Goal: Information Seeking & Learning: Find specific fact

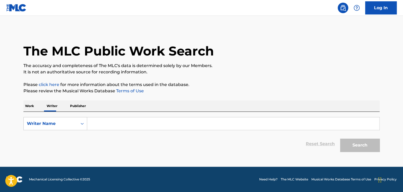
click at [113, 126] on input "Search Form" at bounding box center [233, 124] width 292 height 13
paste input "Zippy"
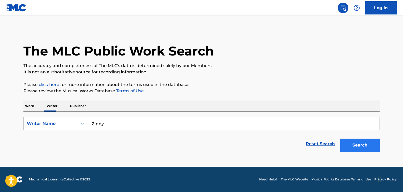
type input "Zippy"
click at [366, 148] on button "Search" at bounding box center [360, 145] width 40 height 13
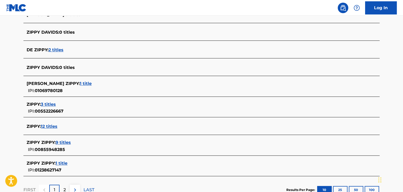
scroll to position [184, 0]
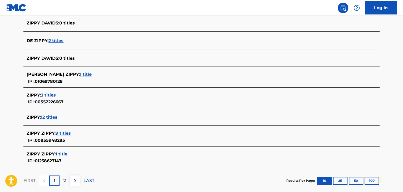
drag, startPoint x: 244, startPoint y: 159, endPoint x: 193, endPoint y: 94, distance: 83.0
click at [242, 140] on section "ZIPPY DAVIDS : 3 titles ZIPPY DAVIS : 0 titles ZIPPY DAVIDS : 0 titles DE ZIPPY…" at bounding box center [201, 72] width 356 height 189
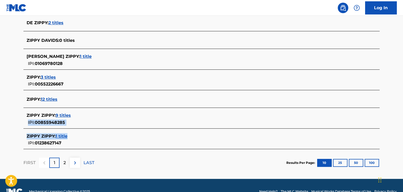
scroll to position [214, 0]
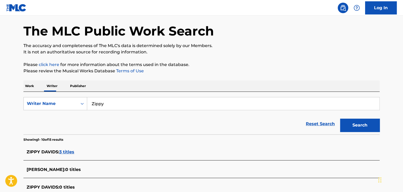
scroll to position [3, 0]
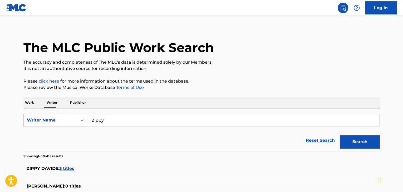
click at [28, 100] on p "Work" at bounding box center [29, 102] width 12 height 11
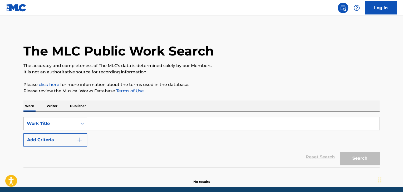
click at [117, 126] on input "Search Form" at bounding box center [233, 124] width 292 height 13
paste input "OCEANIC ECHOES"
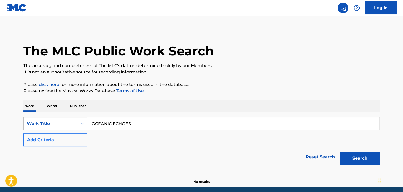
type input "OCEANIC ECHOES"
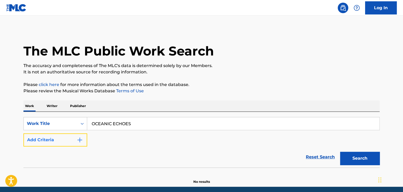
click at [80, 141] on img "Search Form" at bounding box center [80, 140] width 6 height 6
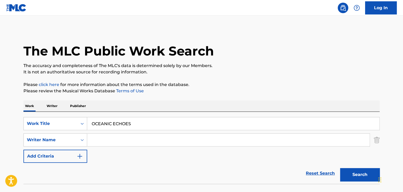
click at [94, 138] on input "Search Form" at bounding box center [228, 140] width 282 height 13
paste input "zippy"
type input "zippy"
click at [361, 177] on button "Search" at bounding box center [360, 174] width 40 height 13
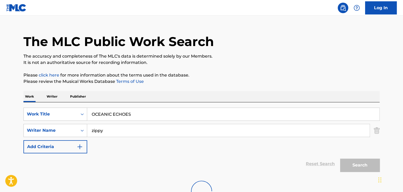
scroll to position [36, 0]
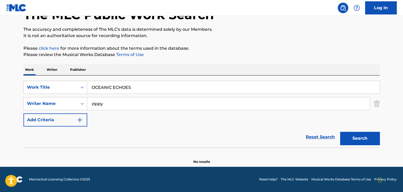
drag, startPoint x: 157, startPoint y: 86, endPoint x: 0, endPoint y: 72, distance: 157.9
click at [0, 72] on main "The MLC Public Work Search The accuracy and completeness of The MLC's data is d…" at bounding box center [201, 73] width 403 height 188
paste input "Schwarzwald"
click at [362, 135] on button "Search" at bounding box center [360, 138] width 40 height 13
drag, startPoint x: 136, startPoint y: 85, endPoint x: 0, endPoint y: 52, distance: 139.9
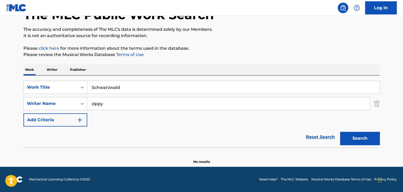
click at [0, 53] on main "The MLC Public Work Search The accuracy and completeness of The MLC's data is d…" at bounding box center [201, 73] width 403 height 188
paste input "erotonia"
drag, startPoint x: 351, startPoint y: 136, endPoint x: 353, endPoint y: 133, distance: 3.1
click at [351, 136] on button "Search" at bounding box center [360, 138] width 40 height 13
drag, startPoint x: 132, startPoint y: 87, endPoint x: 33, endPoint y: 78, distance: 99.2
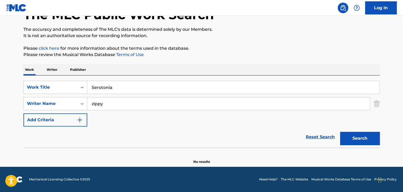
click at [33, 78] on div "SearchWithCriteriaa609ab9c-6893-4e26-bb91-aed24b7459e7 Work Title Serotonia Sea…" at bounding box center [201, 112] width 356 height 72
paste input "Whispers of the Rain"
type input "Whispers of the Rain"
click at [357, 135] on button "Search" at bounding box center [360, 138] width 40 height 13
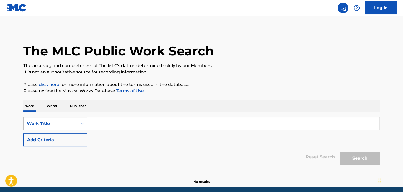
click at [99, 126] on input "Search Form" at bounding box center [233, 124] width 292 height 13
paste input "Whispers of the Rain"
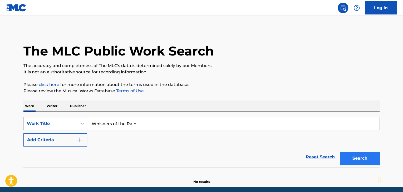
type input "Whispers of the Rain"
click at [357, 157] on button "Search" at bounding box center [360, 158] width 40 height 13
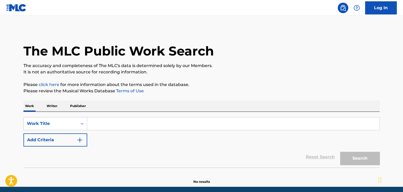
click at [54, 107] on p "Writer" at bounding box center [52, 106] width 14 height 11
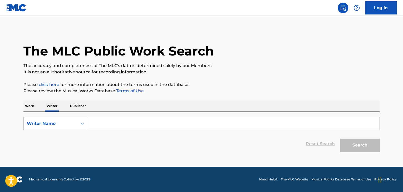
click at [114, 124] on input "Search Form" at bounding box center [233, 124] width 292 height 13
paste input "Cold Hotdog"
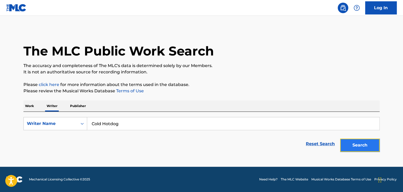
click at [361, 142] on button "Search" at bounding box center [360, 145] width 40 height 13
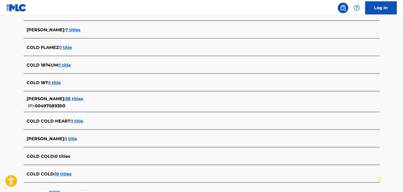
scroll to position [100, 0]
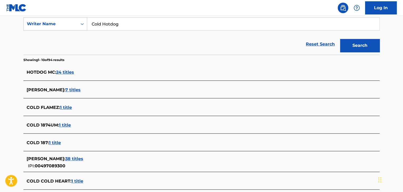
click at [132, 29] on input "Cold Hotdog" at bounding box center [233, 24] width 292 height 13
drag, startPoint x: 139, startPoint y: 22, endPoint x: 0, endPoint y: 4, distance: 140.2
click at [0, 5] on div "Log In The MLC Public Work Search The accuracy and completeness of The MLC's da…" at bounding box center [201, 99] width 403 height 398
paste input "Julio"
type input "Julio"
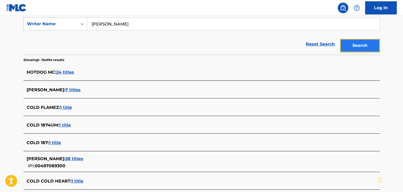
click at [375, 50] on button "Search" at bounding box center [360, 45] width 40 height 13
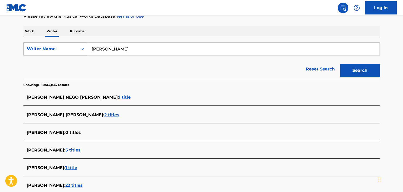
scroll to position [74, 0]
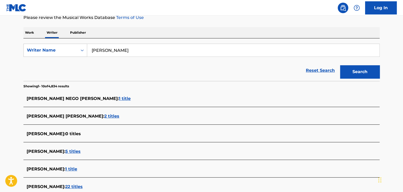
click at [33, 32] on p "Work" at bounding box center [29, 32] width 12 height 11
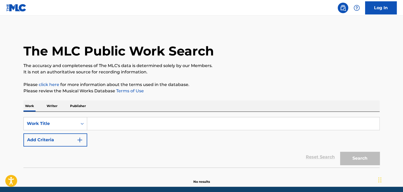
click at [100, 123] on input "Search Form" at bounding box center [233, 124] width 292 height 13
paste input "AMADOI"
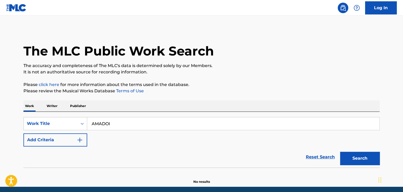
type input "AMADOI"
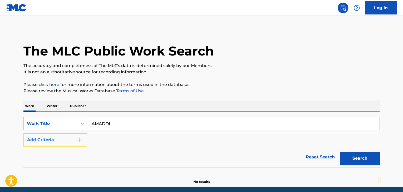
click at [79, 139] on img "Search Form" at bounding box center [80, 140] width 6 height 6
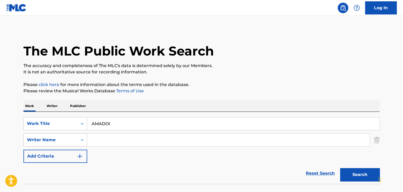
click at [130, 137] on input "Search Form" at bounding box center [228, 140] width 282 height 13
paste input "Julio"
type input "Julio"
click at [367, 174] on button "Search" at bounding box center [360, 174] width 40 height 13
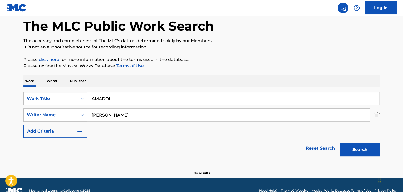
scroll to position [36, 0]
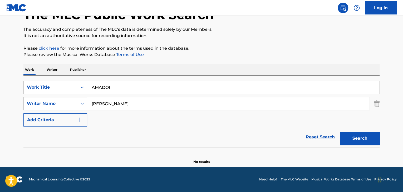
drag, startPoint x: 129, startPoint y: 79, endPoint x: 120, endPoint y: 80, distance: 9.0
click at [121, 79] on div "SearchWithCriteria25363eee-208a-486b-9ccb-b813d11e266a Work Title AMADOI Search…" at bounding box center [201, 112] width 356 height 72
drag, startPoint x: 118, startPoint y: 90, endPoint x: 50, endPoint y: 89, distance: 68.2
click at [50, 89] on div "SearchWithCriteria25363eee-208a-486b-9ccb-b813d11e266a Work Title AMADOI" at bounding box center [201, 87] width 356 height 13
paste input "RUITOU"
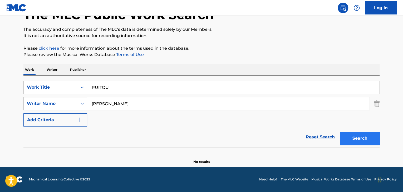
type input "RUITOU"
click at [364, 138] on button "Search" at bounding box center [360, 138] width 40 height 13
click at [55, 70] on p "Writer" at bounding box center [52, 69] width 14 height 11
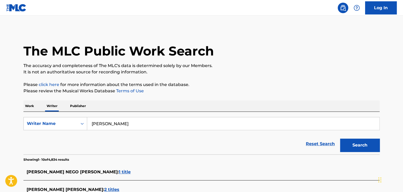
drag, startPoint x: 133, startPoint y: 123, endPoint x: 107, endPoint y: 118, distance: 26.0
click at [57, 115] on div "SearchWithCriteria44937fbc-9ec1-4af7-9869-705c4d6ee9c0 Writer Name Julio Reset …" at bounding box center [201, 133] width 356 height 43
paste input "Santaworldview"
type input "Santaworldview"
click at [358, 141] on button "Search" at bounding box center [360, 145] width 40 height 13
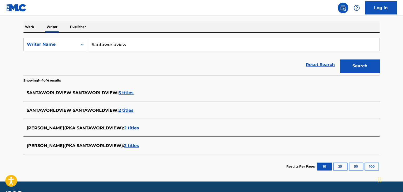
scroll to position [67, 0]
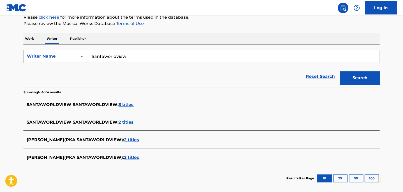
click at [32, 38] on p "Work" at bounding box center [29, 38] width 12 height 11
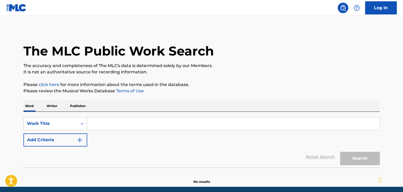
click at [53, 104] on p "Writer" at bounding box center [52, 106] width 14 height 11
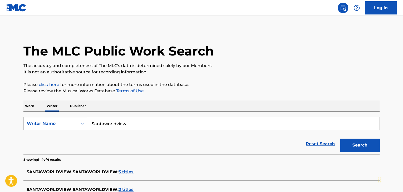
drag, startPoint x: 127, startPoint y: 124, endPoint x: 58, endPoint y: 116, distance: 69.5
click at [58, 116] on div "SearchWithCriteria44937fbc-9ec1-4af7-9869-705c4d6ee9c0 Writer Name Santaworldvi…" at bounding box center [201, 133] width 356 height 43
drag, startPoint x: 29, startPoint y: 106, endPoint x: 51, endPoint y: 111, distance: 23.1
click at [29, 106] on p "Work" at bounding box center [29, 106] width 12 height 11
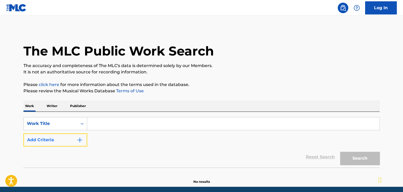
click at [80, 138] on img "Search Form" at bounding box center [80, 140] width 6 height 6
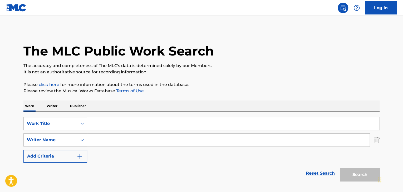
click at [118, 140] on input "Search Form" at bounding box center [228, 140] width 282 height 13
paste input "Santaworldview"
type input "Santaworldview"
click at [121, 121] on input "Search Form" at bounding box center [233, 124] width 292 height 13
paste input "BEGIN"
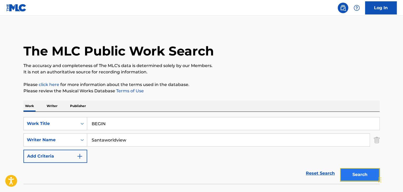
click at [359, 174] on button "Search" at bounding box center [360, 174] width 40 height 13
drag, startPoint x: 83, startPoint y: 119, endPoint x: 27, endPoint y: 109, distance: 57.2
click at [37, 111] on div "Work Writer Publisher SearchWithCriteria25363eee-208a-486b-9ccb-b813d11e266a Wo…" at bounding box center [201, 151] width 356 height 100
paste input "Hirofumi Miyake"
type input "Hirofumi Miyake"
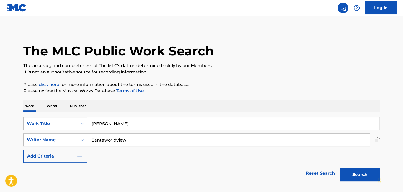
click at [55, 106] on p "Writer" at bounding box center [52, 106] width 14 height 11
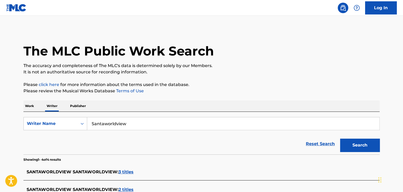
drag, startPoint x: 141, startPoint y: 123, endPoint x: 26, endPoint y: 111, distance: 115.7
click at [31, 111] on div "Work Writer Publisher SearchWithCriteria44937fbc-9ec1-4af7-9869-705c4d6ee9c0 Wr…" at bounding box center [201, 180] width 356 height 158
paste input "Hirofumi Miyake"
type input "Hirofumi Miyake"
click at [371, 148] on button "Search" at bounding box center [360, 145] width 40 height 13
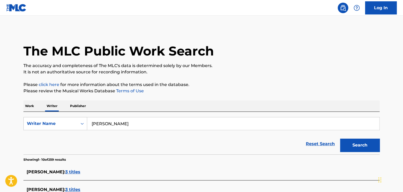
drag, startPoint x: 290, startPoint y: 204, endPoint x: 335, endPoint y: 204, distance: 45.6
drag, startPoint x: 335, startPoint y: 204, endPoint x: 320, endPoint y: 60, distance: 145.7
click at [320, 60] on div "The MLC Public Work Search" at bounding box center [201, 48] width 356 height 38
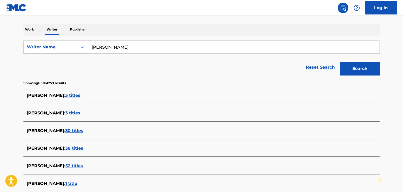
scroll to position [79, 0]
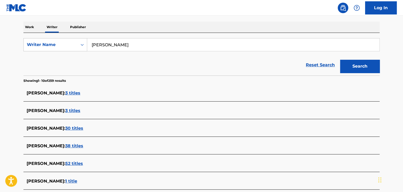
click at [32, 28] on p "Work" at bounding box center [29, 27] width 12 height 11
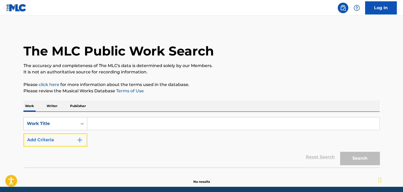
click at [64, 140] on button "Add Criteria" at bounding box center [55, 140] width 64 height 13
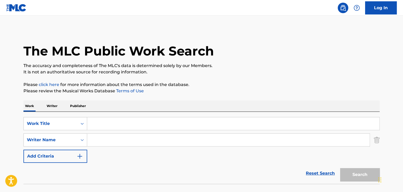
click at [143, 144] on input "Search Form" at bounding box center [228, 140] width 282 height 13
paste input "Hirofumi Miyake"
type input "Hirofumi Miyake"
click at [120, 121] on input "Search Form" at bounding box center [233, 124] width 292 height 13
paste input "GOOGOOBIIKURUZUUBIIJIIEMU"
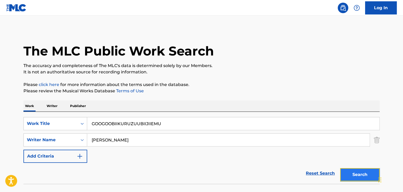
click at [369, 173] on button "Search" at bounding box center [360, 174] width 40 height 13
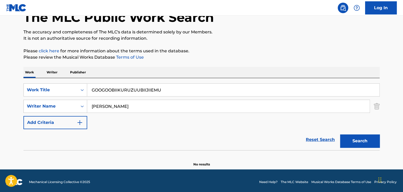
scroll to position [36, 0]
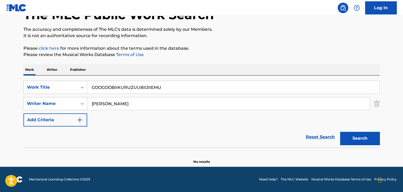
drag, startPoint x: 138, startPoint y: 86, endPoint x: 67, endPoint y: 80, distance: 71.6
click at [77, 82] on div "SearchWithCriteria25363eee-208a-486b-9ccb-b813d11e266a Work Title GOOGOOBIIKURU…" at bounding box center [201, 87] width 356 height 13
paste input "ゴー!ゴー!びーくるずーBGM"
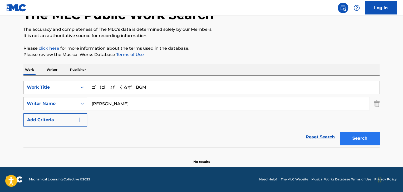
type input "ゴー!ゴー!びーくるずーBGM"
click at [374, 134] on button "Search" at bounding box center [360, 138] width 40 height 13
click at [53, 71] on p "Writer" at bounding box center [52, 69] width 14 height 11
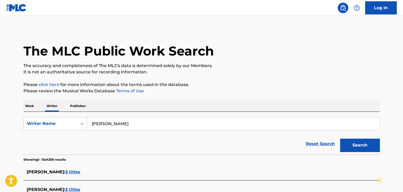
drag, startPoint x: 150, startPoint y: 126, endPoint x: 41, endPoint y: 112, distance: 109.4
click at [41, 112] on div "SearchWithCriteria44937fbc-9ec1-4af7-9869-705c4d6ee9c0 Writer Name Hirofumi Miy…" at bounding box center [201, 133] width 356 height 43
paste input "Risano"
click at [350, 145] on button "Search" at bounding box center [360, 145] width 40 height 13
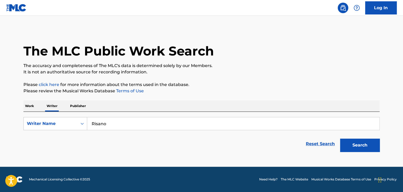
drag, startPoint x: 139, startPoint y: 122, endPoint x: 49, endPoint y: 114, distance: 90.2
click at [49, 114] on div "SearchWithCriteria44937fbc-9ec1-4af7-9869-705c4d6ee9c0 Writer Name Risano Reset…" at bounding box center [201, 133] width 356 height 43
paste input "Kei"
type input "Kei"
click at [344, 140] on button "Search" at bounding box center [360, 145] width 40 height 13
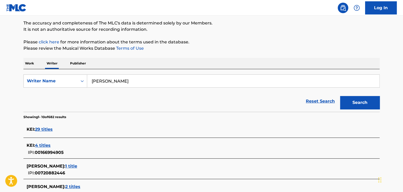
scroll to position [53, 0]
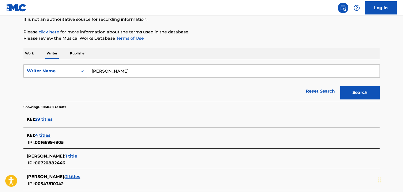
click at [33, 52] on p "Work" at bounding box center [29, 53] width 12 height 11
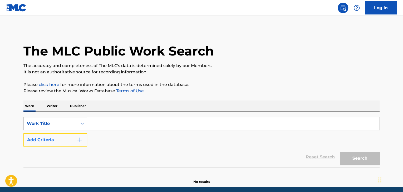
click at [77, 139] on img "Search Form" at bounding box center [80, 140] width 6 height 6
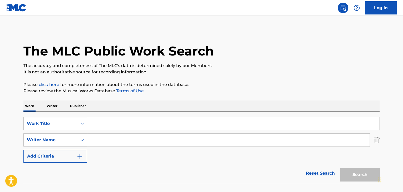
click at [110, 143] on input "Search Form" at bounding box center [228, 140] width 282 height 13
paste input "Kei"
type input "Kei"
click at [111, 124] on input "Search Form" at bounding box center [233, 124] width 292 height 13
paste input "KOISHIKUTEZUKYUN"
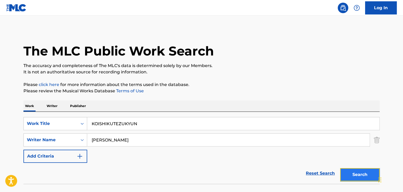
click at [362, 176] on button "Search" at bounding box center [360, 174] width 40 height 13
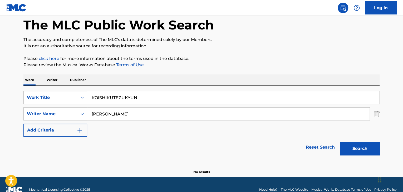
scroll to position [36, 0]
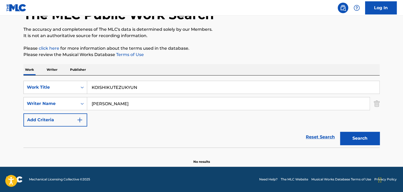
drag, startPoint x: 146, startPoint y: 81, endPoint x: 30, endPoint y: 68, distance: 117.5
click at [42, 69] on div "Work Writer Publisher SearchWithCriteria25363eee-208a-486b-9ccb-b813d11e266a Wo…" at bounding box center [201, 114] width 356 height 100
paste input "恋しくてズキュン"
click at [353, 139] on button "Search" at bounding box center [360, 138] width 40 height 13
drag, startPoint x: 84, startPoint y: 84, endPoint x: 13, endPoint y: 73, distance: 70.9
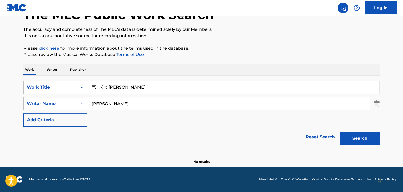
click at [17, 74] on div "The MLC Public Work Search The accuracy and completeness of The MLC's data is d…" at bounding box center [201, 79] width 369 height 172
paste input "ヒトリジメしてよ"
click at [368, 139] on button "Search" at bounding box center [360, 138] width 40 height 13
drag, startPoint x: 36, startPoint y: 78, endPoint x: 8, endPoint y: 75, distance: 28.4
click at [9, 75] on main "The MLC Public Work Search The accuracy and completeness of The MLC's data is d…" at bounding box center [201, 73] width 403 height 188
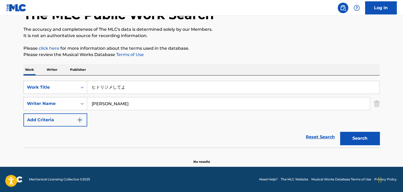
paste input "ROKKUTOSHICHISAN"
click at [361, 141] on button "Search" at bounding box center [360, 138] width 40 height 13
drag, startPoint x: 72, startPoint y: 78, endPoint x: 21, endPoint y: 74, distance: 51.2
click at [20, 72] on div "The MLC Public Work Search The accuracy and completeness of The MLC's data is d…" at bounding box center [201, 79] width 369 height 172
paste input "ORENJI"
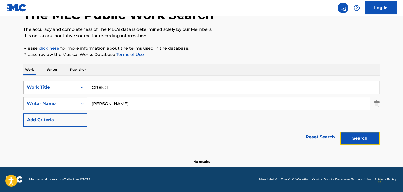
click at [347, 138] on button "Search" at bounding box center [360, 138] width 40 height 13
drag, startPoint x: 125, startPoint y: 89, endPoint x: 0, endPoint y: 52, distance: 130.6
click at [0, 52] on main "The MLC Public Work Search The accuracy and completeness of The MLC's data is d…" at bounding box center [201, 73] width 403 height 188
paste input "オレンジ"
click at [371, 140] on button "Search" at bounding box center [360, 138] width 40 height 13
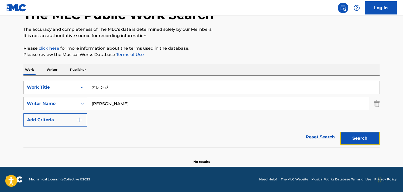
click at [369, 138] on button "Search" at bounding box center [360, 138] width 40 height 13
drag, startPoint x: 136, startPoint y: 84, endPoint x: 39, endPoint y: 81, distance: 97.3
click at [43, 81] on div "SearchWithCriteria25363eee-208a-486b-9ccb-b813d11e266a Work Title オレンジ" at bounding box center [201, 87] width 356 height 13
paste input "ンゲン"
click at [366, 141] on button "Search" at bounding box center [360, 138] width 40 height 13
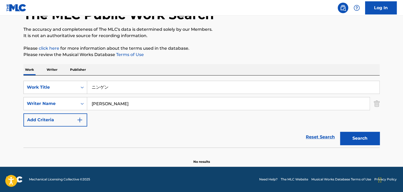
drag, startPoint x: 121, startPoint y: 85, endPoint x: 20, endPoint y: 74, distance: 101.7
click at [21, 74] on div "The MLC Public Work Search The accuracy and completeness of The MLC's data is d…" at bounding box center [201, 79] width 369 height 172
paste input "CHOMORANMAKARABANJIIJANPU"
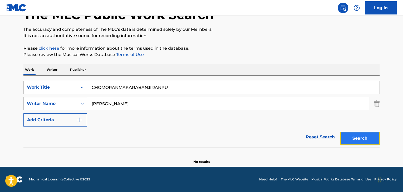
click at [374, 138] on button "Search" at bounding box center [360, 138] width 40 height 13
drag, startPoint x: 179, startPoint y: 88, endPoint x: 47, endPoint y: 76, distance: 132.3
click at [50, 76] on div "SearchWithCriteria25363eee-208a-486b-9ccb-b813d11e266a Work Title CHOMORANMAKAR…" at bounding box center [201, 112] width 356 height 72
paste input "チョモランマからバンジージャンプ"
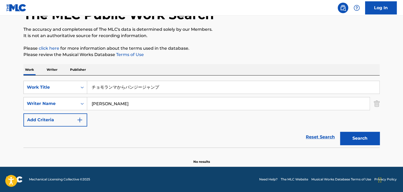
type input "チョモランマからバンジージャンプ"
click at [347, 137] on button "Search" at bounding box center [360, 138] width 40 height 13
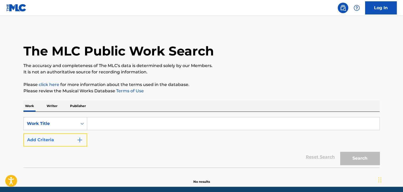
click at [58, 142] on button "Add Criteria" at bounding box center [55, 140] width 64 height 13
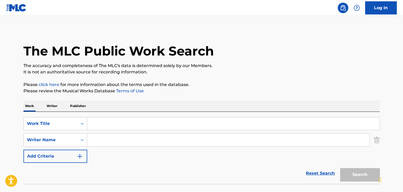
click at [121, 141] on input "Search Form" at bounding box center [228, 140] width 282 height 13
paste input "Kei"
type input "Kei"
click at [108, 128] on input "Search Form" at bounding box center [233, 124] width 292 height 13
paste input "KARASUNO JENEREESHON"
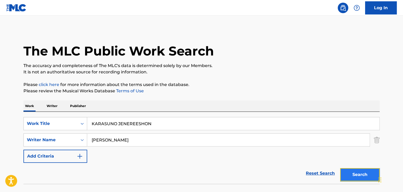
click at [368, 177] on button "Search" at bounding box center [360, 174] width 40 height 13
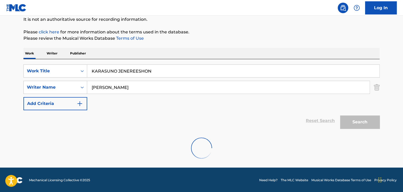
scroll to position [36, 0]
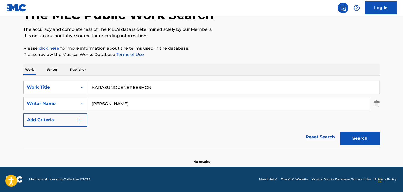
drag, startPoint x: 143, startPoint y: 83, endPoint x: 49, endPoint y: 72, distance: 94.1
click at [51, 72] on div "Work Writer Publisher SearchWithCriteria508061bf-d3c6-43e0-b6c4-963f96642f0c Wo…" at bounding box center [201, 114] width 356 height 100
paste input "TAIFUU IKKA"
type input "TAIFUU IKKA"
click at [360, 136] on button "Search" at bounding box center [360, 138] width 40 height 13
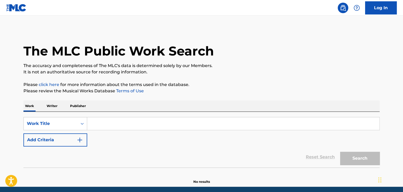
click at [130, 123] on input "Search Form" at bounding box center [233, 124] width 292 height 13
paste input "TAIFUU IKKA"
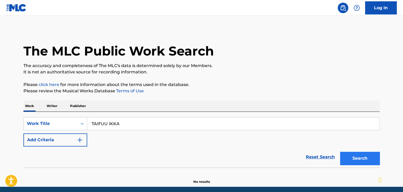
type input "TAIFUU IKKA"
click at [371, 160] on button "Search" at bounding box center [360, 158] width 40 height 13
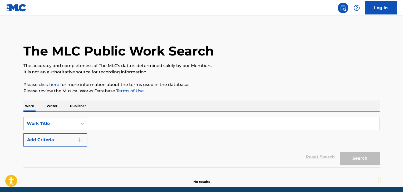
click at [121, 126] on input "Search Form" at bounding box center [233, 124] width 292 height 13
paste input "HATSUKOI"
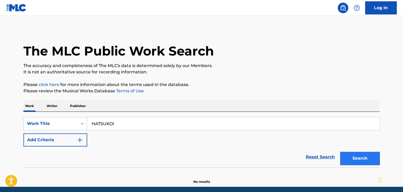
type input "HATSUKOI"
click at [361, 159] on button "Search" at bounding box center [360, 158] width 40 height 13
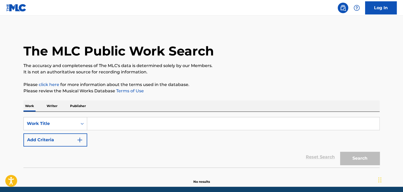
click at [104, 123] on input "Search Form" at bounding box center [233, 124] width 292 height 13
paste input "HATSUKOI"
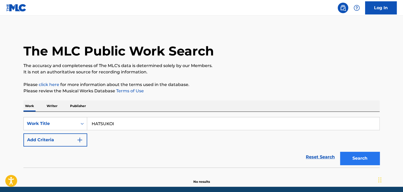
type input "HATSUKOI"
click at [351, 154] on button "Search" at bounding box center [360, 158] width 40 height 13
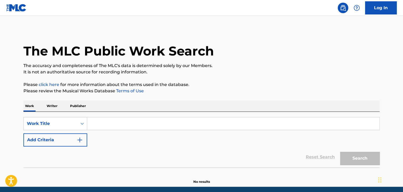
click at [54, 106] on p "Writer" at bounding box center [52, 106] width 14 height 11
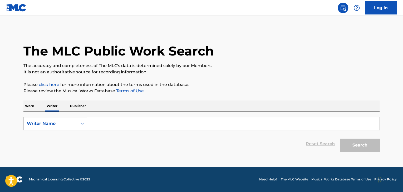
drag, startPoint x: 98, startPoint y: 124, endPoint x: 118, endPoint y: 124, distance: 20.3
click at [99, 124] on input "Search Form" at bounding box center [233, 124] width 292 height 13
paste input "Jiizasu"
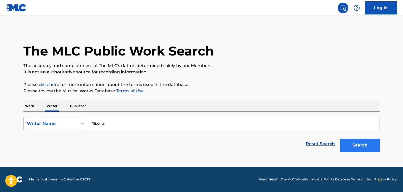
type input "Jiizasu"
click at [361, 147] on button "Search" at bounding box center [360, 145] width 40 height 13
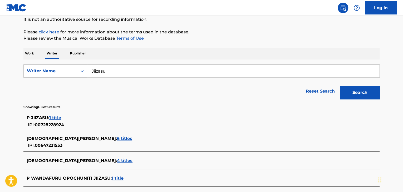
scroll to position [79, 0]
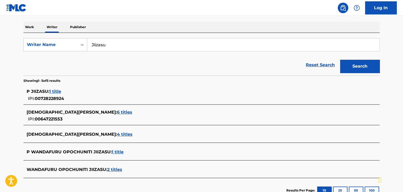
click at [0, 16] on main "The MLC Public Work Search The accuracy and completeness of The MLC's data is d…" at bounding box center [201, 71] width 403 height 269
click at [6, 26] on main "The MLC Public Work Search The accuracy and completeness of The MLC's data is d…" at bounding box center [201, 71] width 403 height 269
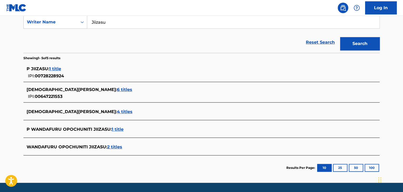
scroll to position [53, 0]
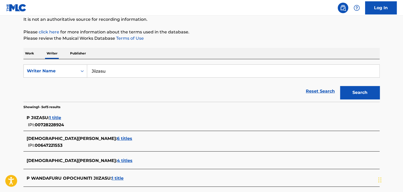
click at [26, 57] on p "Work" at bounding box center [29, 53] width 12 height 11
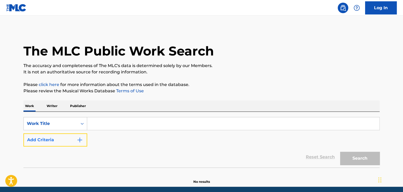
click at [73, 139] on button "Add Criteria" at bounding box center [55, 140] width 64 height 13
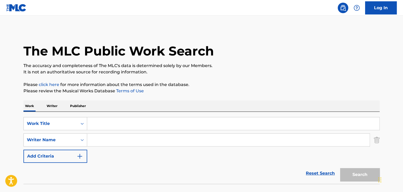
click at [133, 141] on input "Search Form" at bounding box center [228, 140] width 282 height 13
paste input "Jiizasu"
type input "Jiizasu"
click at [106, 118] on input "Search Form" at bounding box center [233, 124] width 292 height 13
paste input "SUKURAPPUANDOBIRUDO"
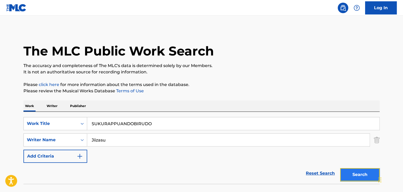
click at [364, 176] on button "Search" at bounding box center [360, 174] width 40 height 13
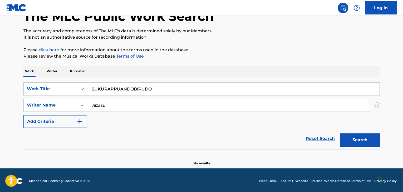
scroll to position [36, 0]
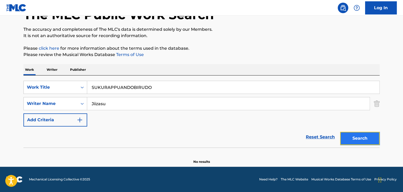
click at [363, 144] on button "Search" at bounding box center [360, 138] width 40 height 13
drag, startPoint x: 34, startPoint y: 58, endPoint x: 10, endPoint y: 52, distance: 24.7
click at [5, 51] on main "The MLC Public Work Search The accuracy and completeness of The MLC's data is d…" at bounding box center [201, 73] width 403 height 188
paste input "Masayo Shinkai"
type input "Masayo Shinkai"
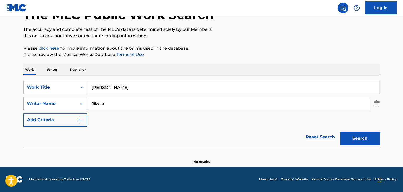
drag, startPoint x: 116, startPoint y: 100, endPoint x: 83, endPoint y: 97, distance: 33.5
click at [83, 97] on div "SearchWithCriteria00bfb8dd-1920-4f1f-a94d-1e7b6e7c5424 Writer Name Jiizasu" at bounding box center [201, 103] width 356 height 13
paste input "HIKAEME WANDAARAN"
type input "HIKAEME WANDAARAN"
click at [345, 137] on button "Search" at bounding box center [360, 138] width 40 height 13
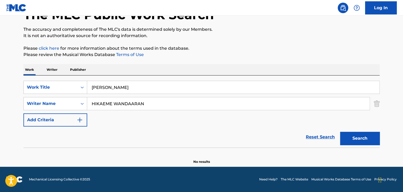
click at [48, 69] on p "Writer" at bounding box center [52, 69] width 14 height 11
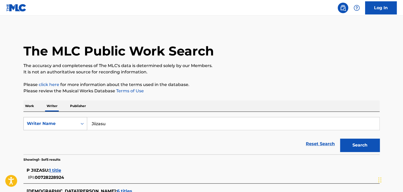
drag, startPoint x: 116, startPoint y: 121, endPoint x: 71, endPoint y: 120, distance: 45.3
click at [71, 120] on div "SearchWithCriteriac3430ebb-87c6-4192-87a1-8167ca460f19 Writer Name Jiizasu" at bounding box center [201, 123] width 356 height 13
paste input "Kayoko Kusano"
type input "Kayoko Kusano"
click at [362, 146] on button "Search" at bounding box center [360, 145] width 40 height 13
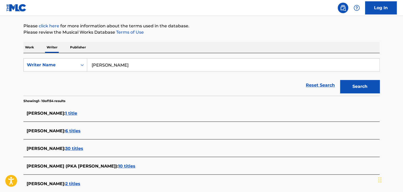
scroll to position [50, 0]
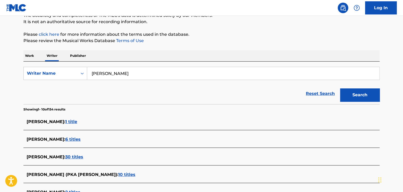
click at [31, 53] on p "Work" at bounding box center [29, 55] width 12 height 11
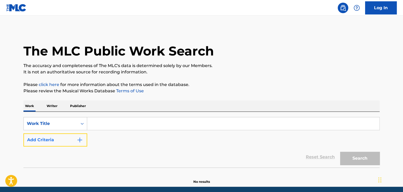
click at [74, 146] on button "Add Criteria" at bounding box center [55, 140] width 64 height 13
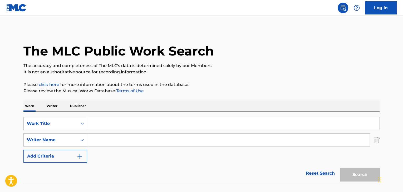
click at [119, 142] on input "Search Form" at bounding box center [228, 140] width 282 height 13
paste input "Kayoko Kusano"
type input "Kayoko Kusano"
drag, startPoint x: 111, startPoint y: 127, endPoint x: 118, endPoint y: 127, distance: 6.9
click at [113, 127] on input "Search Form" at bounding box center [233, 124] width 292 height 13
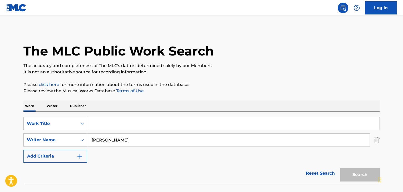
paste input "RUN OR RUN"
type input "RUN OR RUN"
click at [369, 179] on button "Search" at bounding box center [360, 174] width 40 height 13
click at [53, 109] on p "Writer" at bounding box center [52, 106] width 14 height 11
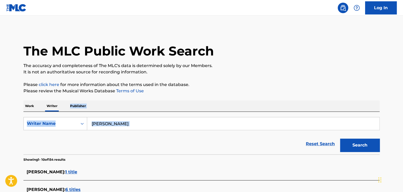
drag, startPoint x: 86, startPoint y: 116, endPoint x: 54, endPoint y: 110, distance: 33.1
click at [176, 131] on form "SearchWithCriteriac3430ebb-87c6-4192-87a1-8167ca460f19 Writer Name Kayoko Kusan…" at bounding box center [201, 135] width 356 height 37
drag, startPoint x: 150, startPoint y: 135, endPoint x: 148, endPoint y: 125, distance: 10.4
click at [149, 135] on div "Reset Search Search" at bounding box center [201, 144] width 356 height 21
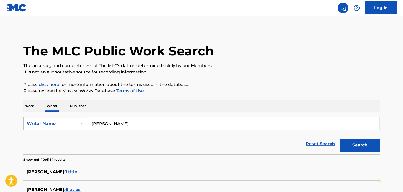
drag, startPoint x: 146, startPoint y: 124, endPoint x: 80, endPoint y: 109, distance: 67.5
paste input "Tophamhat Kyo Fake Type"
drag, startPoint x: 48, startPoint y: 101, endPoint x: 36, endPoint y: 98, distance: 12.1
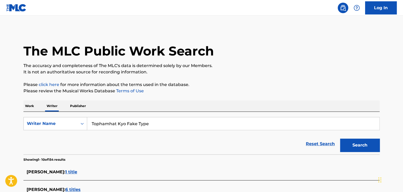
paste input "Search Form"
type input "Tophamhat Kyo Fake Type"
click at [363, 145] on button "Search" at bounding box center [360, 145] width 40 height 13
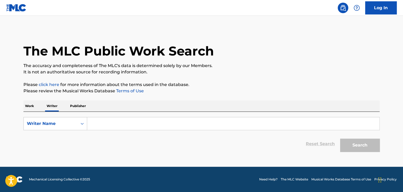
click at [119, 126] on input "Search Form" at bounding box center [233, 124] width 292 height 13
paste input "Tophamhat Kyo Fake Type"
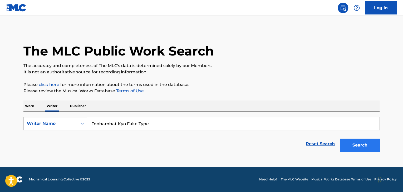
type input "Tophamhat Kyo Fake Type"
drag, startPoint x: 350, startPoint y: 143, endPoint x: 343, endPoint y: 135, distance: 10.4
click at [350, 143] on button "Search" at bounding box center [360, 145] width 40 height 13
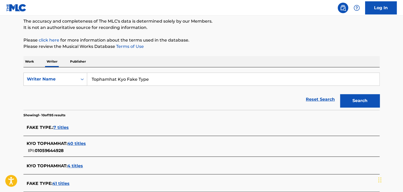
scroll to position [53, 0]
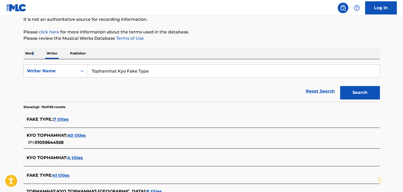
click at [33, 51] on p "Work" at bounding box center [29, 53] width 12 height 11
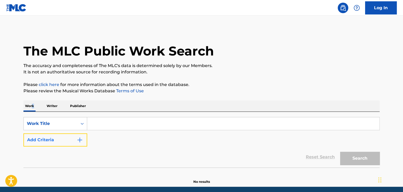
click at [81, 141] on img "Search Form" at bounding box center [80, 140] width 6 height 6
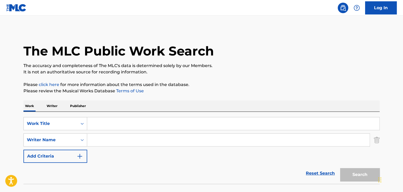
click at [109, 143] on input "Search Form" at bounding box center [228, 140] width 282 height 13
paste input "Fake Type."
type input "Fake Type."
click at [123, 128] on input "Search Form" at bounding box center [233, 124] width 292 height 13
paste input "HIMITSUNO OSHIGOTO"
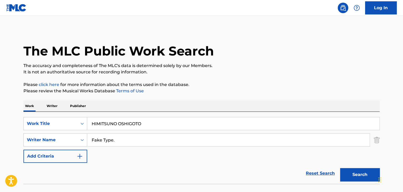
type input "HIMITSUNO OSHIGOTO"
click at [361, 168] on div "Search" at bounding box center [359, 173] width 42 height 21
click at [364, 175] on button "Search" at bounding box center [360, 174] width 40 height 13
click at [53, 105] on p "Writer" at bounding box center [52, 106] width 14 height 11
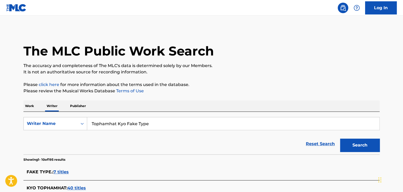
drag, startPoint x: 29, startPoint y: 107, endPoint x: 2, endPoint y: 102, distance: 27.4
paste input "enioha"
type input "Tenioha"
click at [358, 145] on button "Search" at bounding box center [360, 145] width 40 height 13
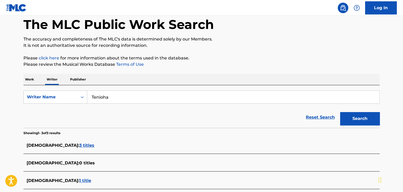
scroll to position [53, 0]
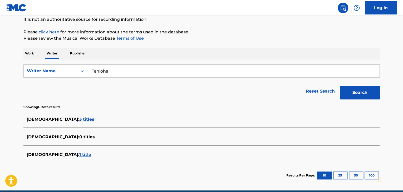
click at [31, 48] on p "Work" at bounding box center [29, 53] width 12 height 11
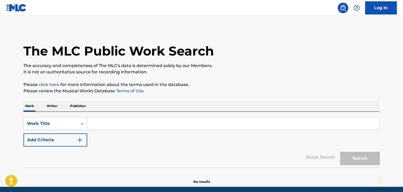
click at [105, 126] on input "Search Form" at bounding box center [233, 124] width 292 height 13
paste input "MAGANUINKU"
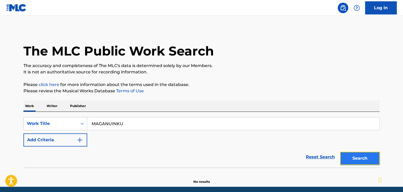
click at [345, 163] on button "Search" at bounding box center [360, 158] width 40 height 13
drag, startPoint x: 133, startPoint y: 110, endPoint x: 0, endPoint y: 94, distance: 133.7
click at [0, 95] on main "The MLC Public Work Search The accuracy and completeness of The MLC's data is d…" at bounding box center [201, 101] width 403 height 171
click at [143, 157] on div "Reset Search Search" at bounding box center [201, 157] width 356 height 21
drag, startPoint x: 0, startPoint y: 95, endPoint x: 0, endPoint y: 87, distance: 8.2
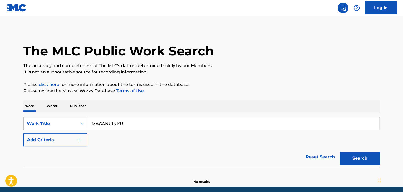
click at [0, 88] on main "The MLC Public Work Search The accuracy and completeness of The MLC's data is d…" at bounding box center [201, 101] width 403 height 171
paste input "CHARISMA"
type input "CHARISMA"
click at [360, 163] on button "Search" at bounding box center [360, 158] width 40 height 13
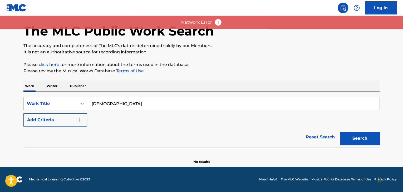
scroll to position [20, 0]
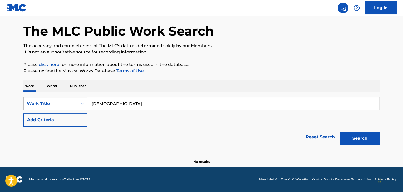
click at [262, 110] on input "CHARISMA" at bounding box center [233, 103] width 292 height 13
drag, startPoint x: 132, startPoint y: 105, endPoint x: 42, endPoint y: 87, distance: 91.2
click at [43, 88] on div "Work Writer Publisher SearchWithCriteriab85c2fc5-8f69-4716-b99e-cfca508d5143 Wo…" at bounding box center [201, 123] width 356 height 84
click at [48, 84] on p "Writer" at bounding box center [52, 86] width 14 height 11
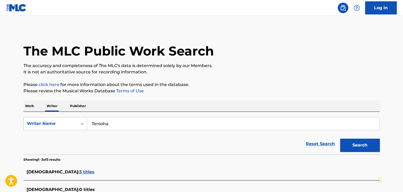
drag, startPoint x: 119, startPoint y: 119, endPoint x: 73, endPoint y: 116, distance: 45.7
click at [73, 116] on div "SearchWithCriteria4bf38e5d-cd01-425e-aa11-fb118b651fb8 Writer Name Tenioha Rese…" at bounding box center [201, 133] width 356 height 43
paste input "omonori Hayashibe"
click at [375, 151] on button "Search" at bounding box center [360, 145] width 40 height 13
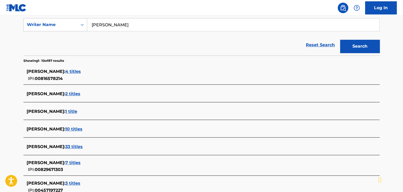
scroll to position [105, 0]
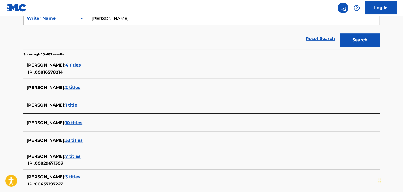
click at [83, 140] on span "33 titles" at bounding box center [73, 140] width 17 height 5
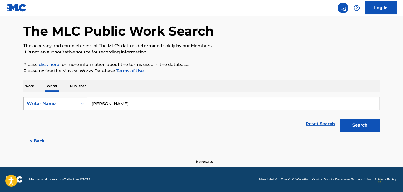
scroll to position [20, 0]
drag, startPoint x: 159, startPoint y: 102, endPoint x: 0, endPoint y: 84, distance: 160.2
click at [0, 84] on main "The MLC Public Work Search The accuracy and completeness of The MLC's data is d…" at bounding box center [201, 81] width 403 height 171
paste input "Kazuya Kaneki"
type input "Kazuya Kaneki"
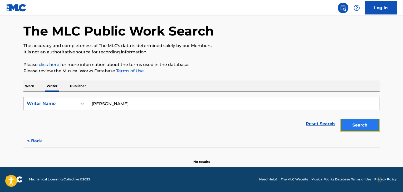
click at [355, 124] on button "Search" at bounding box center [360, 125] width 40 height 13
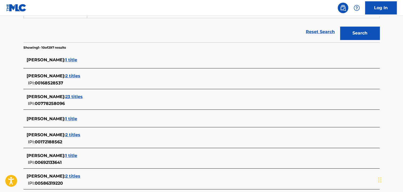
scroll to position [79, 0]
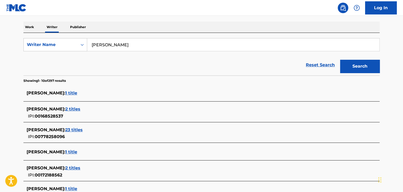
click at [29, 23] on p "Work" at bounding box center [29, 27] width 12 height 11
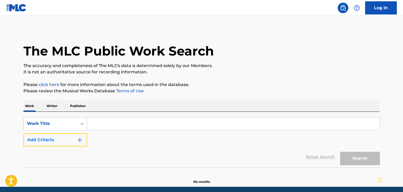
click at [69, 140] on button "Add Criteria" at bounding box center [55, 140] width 64 height 13
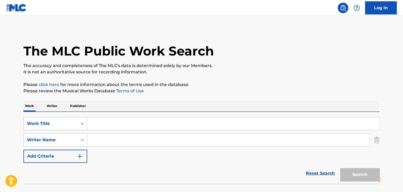
click at [120, 141] on input "Search Form" at bounding box center [228, 140] width 282 height 13
paste input "Kazuya Kaneki"
type input "Kazuya Kaneki"
click at [111, 128] on input "Search Form" at bounding box center [233, 124] width 292 height 13
paste input "YUMEGADEKITANO"
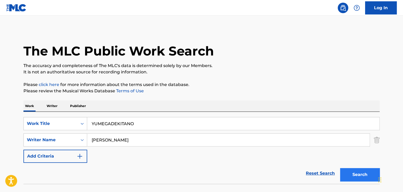
type input "YUMEGADEKITANO"
click at [362, 172] on button "Search" at bounding box center [360, 174] width 40 height 13
drag, startPoint x: 74, startPoint y: 121, endPoint x: 34, endPoint y: 120, distance: 40.6
click at [34, 120] on div "SearchWithCriteriab85c2fc5-8f69-4716-b99e-cfca508d5143 Work Title YUMEGADEKITANO" at bounding box center [201, 123] width 356 height 13
click at [55, 106] on p "Writer" at bounding box center [52, 106] width 14 height 11
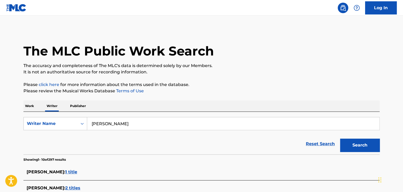
drag, startPoint x: 151, startPoint y: 128, endPoint x: 9, endPoint y: 113, distance: 143.3
paste input "Takuya Fujita"
type input "Takuya Fujita"
click at [360, 144] on button "Search" at bounding box center [360, 145] width 40 height 13
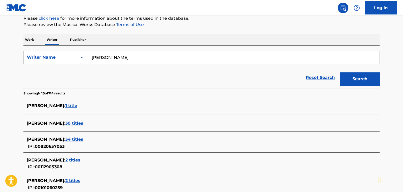
scroll to position [26, 0]
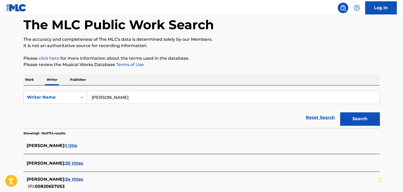
click at [27, 77] on p "Work" at bounding box center [29, 79] width 12 height 11
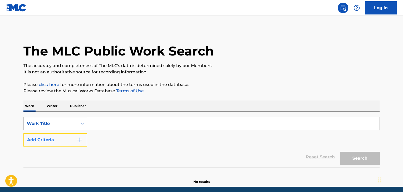
drag, startPoint x: 70, startPoint y: 140, endPoint x: 73, endPoint y: 140, distance: 3.0
click at [71, 140] on button "Add Criteria" at bounding box center [55, 140] width 64 height 13
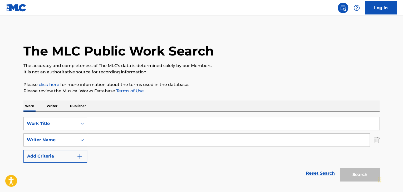
click at [139, 144] on input "Search Form" at bounding box center [228, 140] width 282 height 13
paste input "Takuya Fujita"
type input "Takuya Fujita"
click at [120, 126] on input "Search Form" at bounding box center [233, 124] width 292 height 13
paste input "YIN YANG"
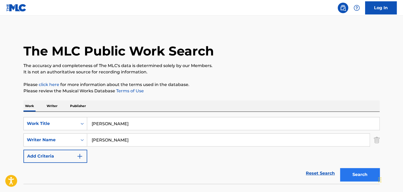
type input "YIN YANG"
click at [365, 179] on button "Search" at bounding box center [360, 174] width 40 height 13
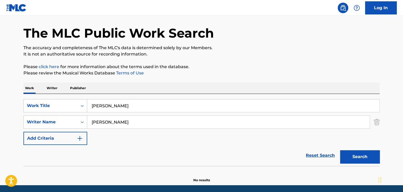
scroll to position [26, 0]
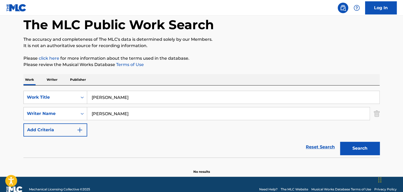
click at [51, 80] on p "Writer" at bounding box center [52, 79] width 14 height 11
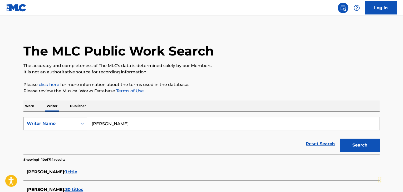
drag, startPoint x: 133, startPoint y: 123, endPoint x: 75, endPoint y: 120, distance: 58.3
click at [75, 120] on div "SearchWithCriteria4bf38e5d-cd01-425e-aa11-fb118b651fb8 Writer Name Takuya Fujita" at bounding box center [201, 123] width 356 height 13
paste input "Junxix"
type input "Junxix"
click at [362, 148] on button "Search" at bounding box center [360, 145] width 40 height 13
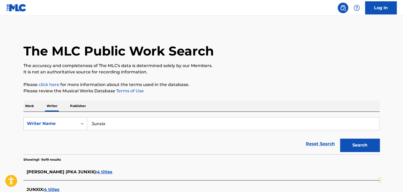
drag, startPoint x: 29, startPoint y: 106, endPoint x: 40, endPoint y: 109, distance: 11.7
click at [29, 106] on p "Work" at bounding box center [29, 106] width 12 height 11
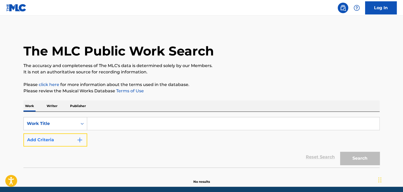
click at [75, 140] on button "Add Criteria" at bounding box center [55, 140] width 64 height 13
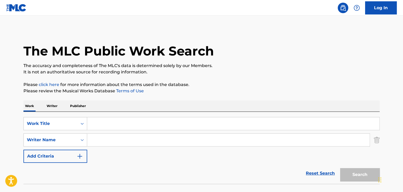
click at [136, 141] on input "Search Form" at bounding box center [228, 140] width 282 height 13
paste input "Junxix"
type input "Junxix"
click at [110, 124] on input "Search Form" at bounding box center [233, 124] width 292 height 13
paste input "Do the Funk～108の煩悩～"
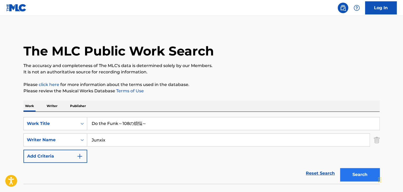
type input "Do the Funk～108の煩悩～"
click at [352, 179] on button "Search" at bounding box center [360, 174] width 40 height 13
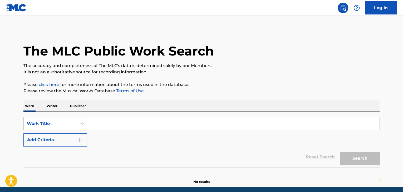
click at [51, 101] on p "Writer" at bounding box center [52, 106] width 14 height 11
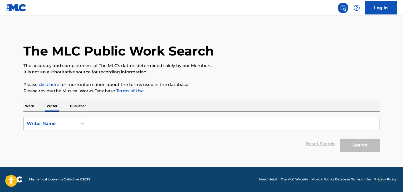
click at [110, 124] on input "Search Form" at bounding box center [233, 124] width 292 height 13
paste input "Kenichi Yotsumoto"
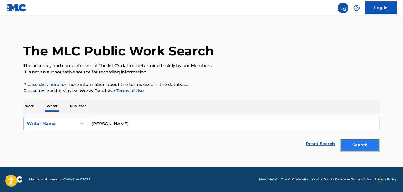
click at [348, 143] on button "Search" at bounding box center [360, 145] width 40 height 13
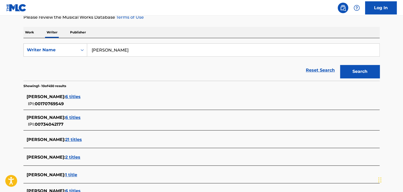
scroll to position [65, 0]
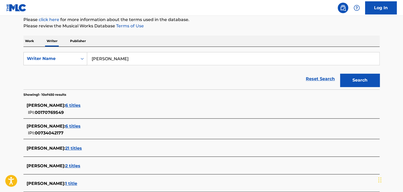
click at [53, 42] on p "Writer" at bounding box center [52, 41] width 14 height 11
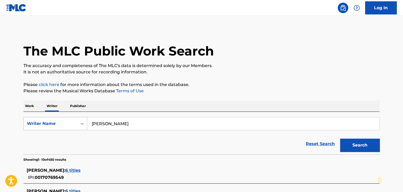
click at [81, 122] on icon "Search Form" at bounding box center [82, 123] width 5 height 5
click at [130, 124] on input "Kenichi Yotsumoto" at bounding box center [233, 124] width 292 height 13
drag, startPoint x: 132, startPoint y: 123, endPoint x: 58, endPoint y: 116, distance: 74.4
click at [58, 116] on div "SearchWithCriteriaee642fb1-8a28-433e-a823-6209f7c461a8 Writer Name Kenichi Yots…" at bounding box center [201, 133] width 356 height 43
paste input "Cold Hotdog"
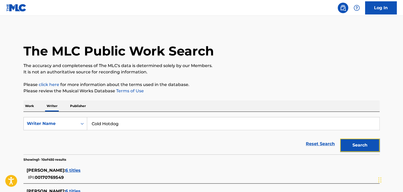
click at [364, 144] on button "Search" at bounding box center [360, 145] width 40 height 13
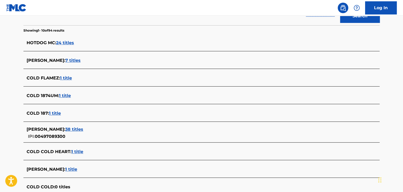
scroll to position [182, 0]
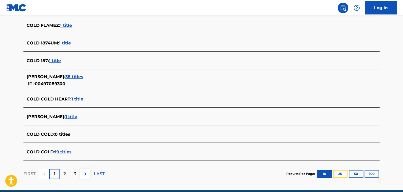
click at [346, 173] on button "25" at bounding box center [340, 174] width 14 height 8
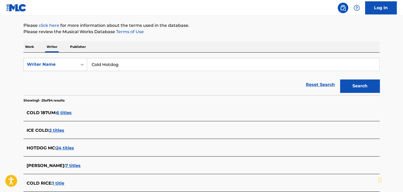
scroll to position [50, 0]
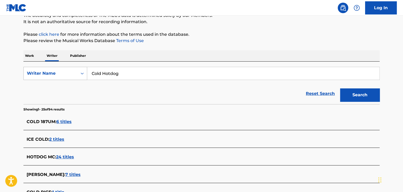
drag, startPoint x: 135, startPoint y: 70, endPoint x: 44, endPoint y: 70, distance: 91.4
click at [44, 70] on div "SearchWithCriteriaee642fb1-8a28-433e-a823-6209f7c461a8 Writer Name Cold Hotdog" at bounding box center [201, 73] width 356 height 13
paste input "Perry Taka"
type input "Perry Taka"
click at [365, 96] on button "Search" at bounding box center [360, 95] width 40 height 13
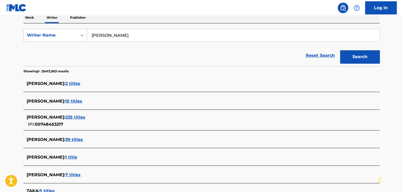
scroll to position [67, 0]
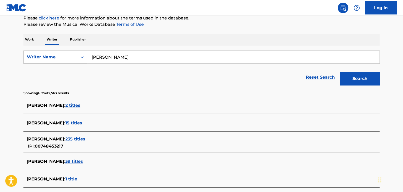
click at [41, 122] on span "TAKA PERRY :" at bounding box center [46, 123] width 39 height 5
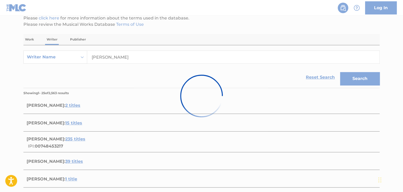
scroll to position [20, 0]
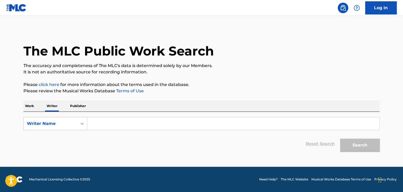
click at [103, 123] on input "Search Form" at bounding box center [233, 124] width 292 height 13
paste input "[PERSON_NAME]"
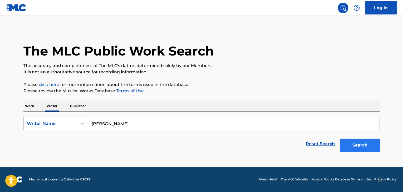
type input "[PERSON_NAME]"
click at [369, 148] on button "Search" at bounding box center [360, 145] width 40 height 13
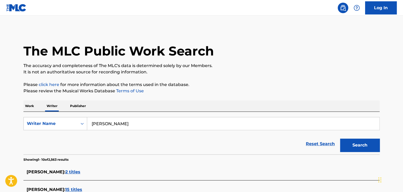
click at [65, 189] on span "15 titles" at bounding box center [73, 189] width 17 height 5
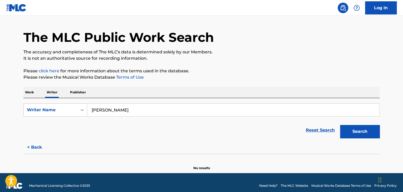
scroll to position [20, 0]
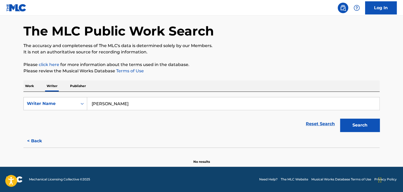
click at [225, 176] on footer "Mechanical Licensing Collective © 2025 Need Help? The MLC Website Musical Works…" at bounding box center [201, 179] width 403 height 25
click at [38, 138] on button "< Back" at bounding box center [39, 141] width 32 height 13
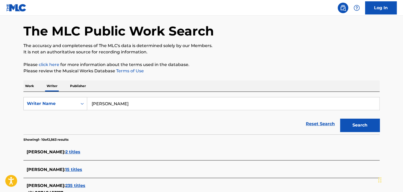
click at [75, 169] on div "[PERSON_NAME] : 15 titles" at bounding box center [195, 170] width 336 height 6
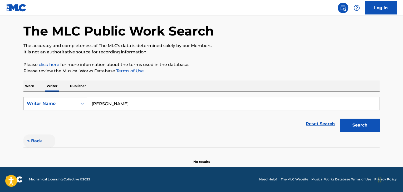
click at [33, 144] on button "< Back" at bounding box center [39, 141] width 32 height 13
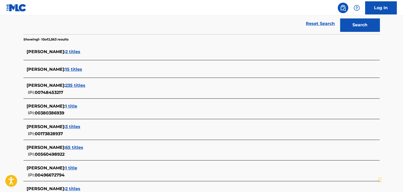
scroll to position [46, 0]
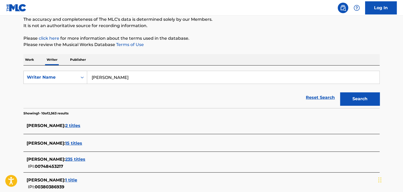
click at [41, 141] on span "[PERSON_NAME] :" at bounding box center [46, 143] width 39 height 5
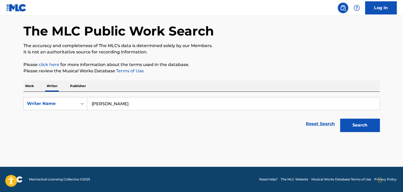
scroll to position [20, 0]
click at [45, 131] on div "Reset Search Search" at bounding box center [201, 124] width 356 height 21
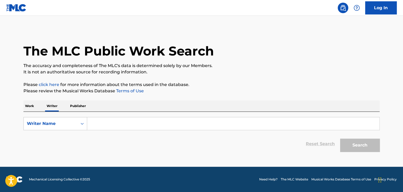
click at [128, 126] on input "Search Form" at bounding box center [233, 124] width 292 height 13
paste input "Maruko"
click at [375, 150] on button "Search" at bounding box center [360, 145] width 40 height 13
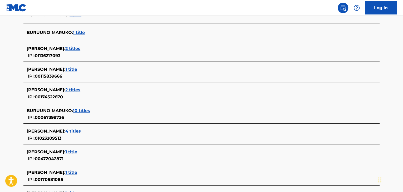
scroll to position [68, 0]
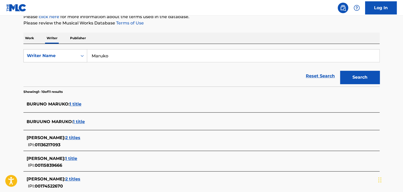
click at [128, 57] on input "Maruko" at bounding box center [233, 56] width 292 height 13
drag, startPoint x: 137, startPoint y: 56, endPoint x: 30, endPoint y: 48, distance: 107.0
click at [38, 49] on div "SearchWithCriteria1ac0dd6c-7955-4f99-ba3b-e2a169dc131f Writer Name Maruko Reset…" at bounding box center [201, 65] width 356 height 43
paste input "Son"
click at [372, 78] on button "Search" at bounding box center [360, 77] width 40 height 13
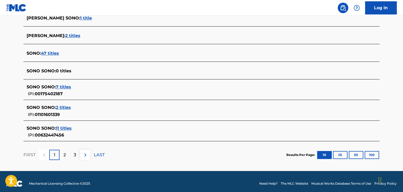
scroll to position [211, 0]
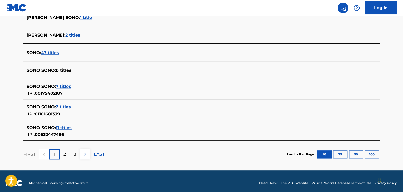
click at [44, 53] on span "47 titles" at bounding box center [50, 52] width 18 height 5
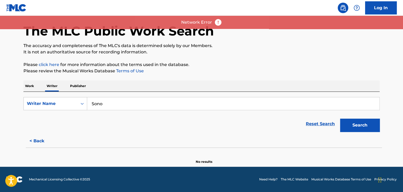
scroll to position [20, 0]
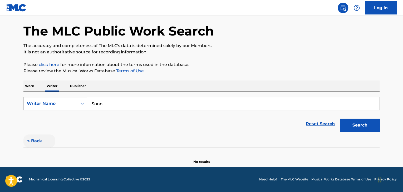
click at [38, 135] on button "< Back" at bounding box center [39, 141] width 32 height 13
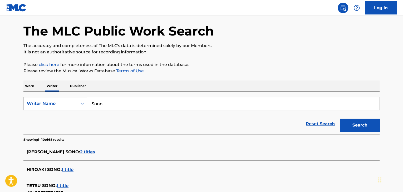
click at [106, 125] on div "Reset Search Search" at bounding box center [201, 124] width 356 height 21
drag, startPoint x: 76, startPoint y: 95, endPoint x: 0, endPoint y: 75, distance: 78.7
click at [0, 77] on main "The MLC Public Work Search The accuracy and completeness of The MLC's data is d…" at bounding box center [201, 179] width 403 height 366
paste input "[PERSON_NAME]"
type input "[PERSON_NAME]"
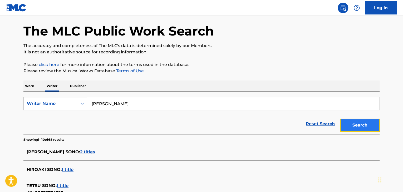
click at [366, 130] on button "Search" at bounding box center [360, 125] width 40 height 13
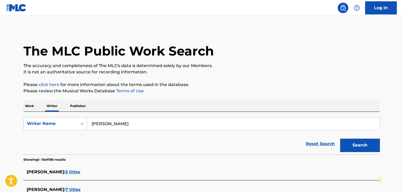
scroll to position [198, 0]
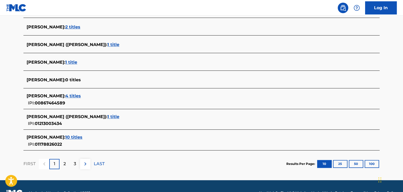
click at [66, 138] on span "10 titles" at bounding box center [73, 137] width 17 height 5
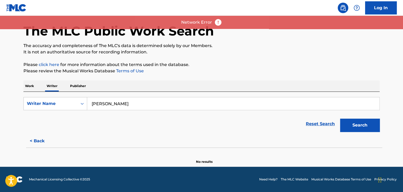
scroll to position [20, 0]
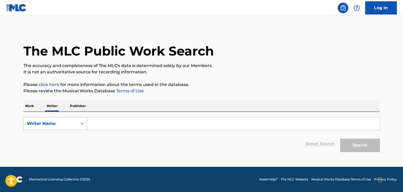
click at [103, 127] on input "Search Form" at bounding box center [233, 124] width 292 height 13
paste input "Hassy"
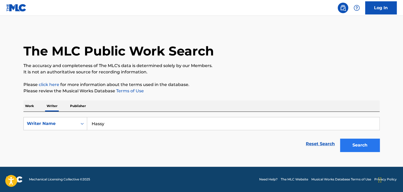
type input "Hassy"
click at [363, 146] on button "Search" at bounding box center [360, 145] width 40 height 13
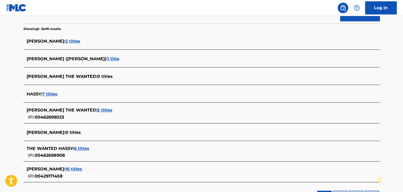
scroll to position [132, 0]
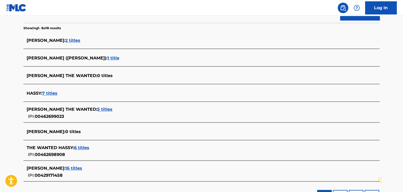
click at [51, 93] on span "7 titles" at bounding box center [49, 93] width 15 height 5
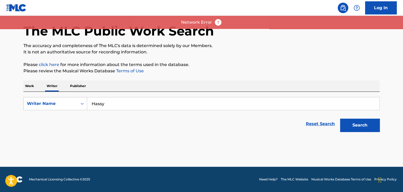
scroll to position [20, 0]
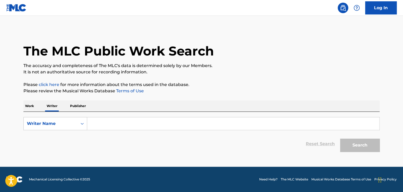
click at [108, 126] on input "Search Form" at bounding box center [233, 124] width 292 height 13
paste input "[PERSON_NAME]"
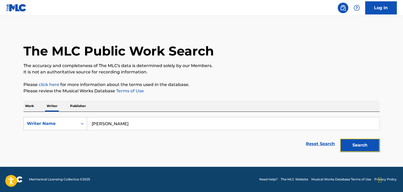
click at [356, 146] on button "Search" at bounding box center [360, 145] width 40 height 13
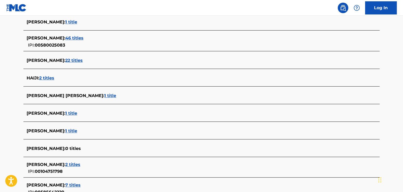
scroll to position [106, 0]
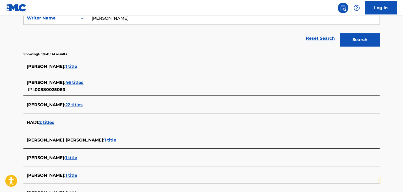
click at [133, 40] on div "Reset Search Search" at bounding box center [201, 38] width 356 height 21
drag, startPoint x: 142, startPoint y: 24, endPoint x: 13, endPoint y: 14, distance: 130.0
click at [24, 14] on div "Log In The MLC Public Work Search The accuracy and completeness of The MLC's da…" at bounding box center [201, 96] width 403 height 404
paste input "Crane Kosuk"
type input "[PERSON_NAME]"
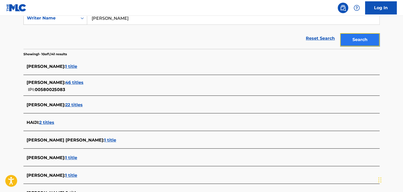
click at [360, 45] on button "Search" at bounding box center [360, 39] width 40 height 13
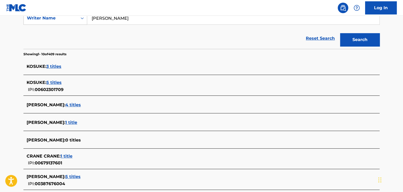
click at [68, 121] on span "1 title" at bounding box center [71, 122] width 12 height 5
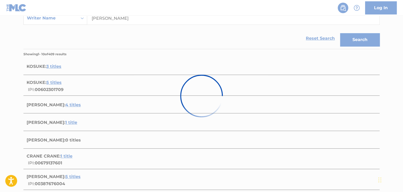
drag, startPoint x: 14, startPoint y: 35, endPoint x: 59, endPoint y: 35, distance: 44.8
click at [16, 35] on div at bounding box center [201, 96] width 403 height 192
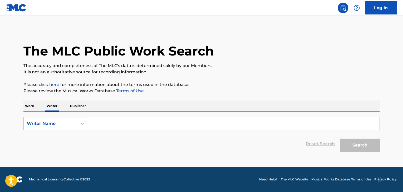
click at [125, 124] on input "Search Form" at bounding box center [233, 124] width 292 height 13
paste input "Santaworldview"
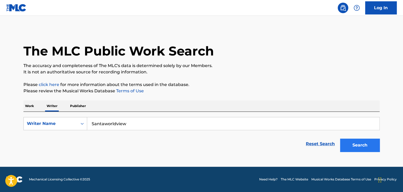
type input "Santaworldview"
click at [356, 144] on button "Search" at bounding box center [360, 145] width 40 height 13
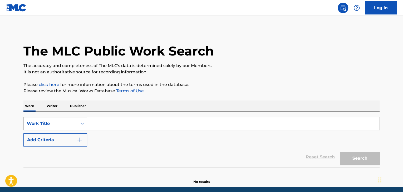
click at [51, 125] on div "Work Title" at bounding box center [55, 123] width 64 height 13
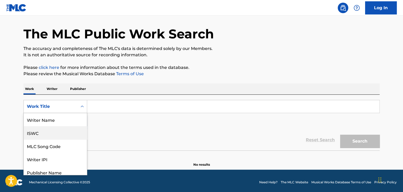
click at [50, 133] on div "ISWC" at bounding box center [55, 132] width 63 height 13
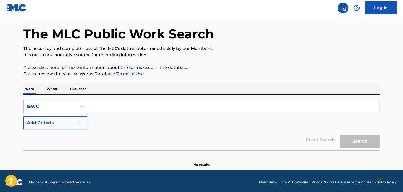
click at [92, 105] on input "Search Form" at bounding box center [233, 106] width 292 height 13
paste input "T3288925026"
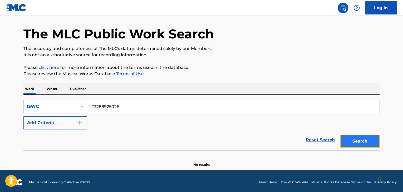
click at [351, 140] on button "Search" at bounding box center [360, 141] width 40 height 13
drag, startPoint x: 132, startPoint y: 107, endPoint x: 8, endPoint y: 99, distance: 124.3
click at [8, 99] on main "The MLC Public Work Search The accuracy and completeness of The MLC's data is d…" at bounding box center [201, 84] width 403 height 171
paste input "617"
click at [358, 142] on button "Search" at bounding box center [360, 141] width 40 height 13
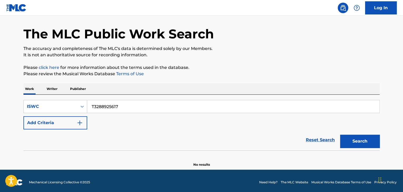
drag, startPoint x: 133, startPoint y: 101, endPoint x: 42, endPoint y: 95, distance: 91.9
click at [43, 95] on div "SearchWithCriteria2a9d0eca-6b8f-4bea-ae55-39d80c183115 ISWC T3288925617 Add Cri…" at bounding box center [201, 123] width 356 height 56
paste input "4976"
click at [360, 137] on button "Search" at bounding box center [360, 141] width 40 height 13
drag, startPoint x: 139, startPoint y: 102, endPoint x: 6, endPoint y: 90, distance: 133.7
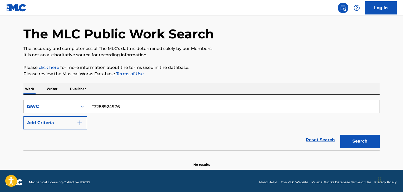
click at [9, 91] on main "The MLC Public Work Search The accuracy and completeness of The MLC's data is d…" at bounding box center [201, 84] width 403 height 171
paste input "5399"
click at [348, 143] on button "Search" at bounding box center [360, 141] width 40 height 13
drag, startPoint x: 134, startPoint y: 102, endPoint x: 60, endPoint y: 96, distance: 74.0
click at [86, 98] on div "SearchWithCriteria2a9d0eca-6b8f-4bea-ae55-39d80c183115 ISWC T3288925399 Add Cri…" at bounding box center [201, 123] width 356 height 56
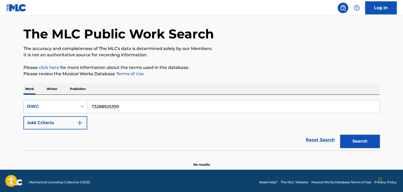
paste input "980"
click at [359, 135] on button "Search" at bounding box center [360, 141] width 40 height 13
drag, startPoint x: 81, startPoint y: 104, endPoint x: 34, endPoint y: 99, distance: 47.4
click at [35, 100] on div "SearchWithCriteria2a9d0eca-6b8f-4bea-ae55-39d80c183115 ISWC T3288925980" at bounding box center [201, 106] width 356 height 13
paste input "2943157"
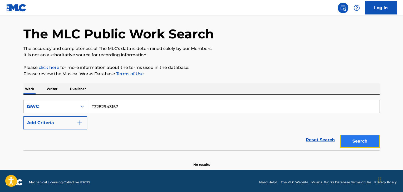
click at [353, 144] on button "Search" at bounding box center [360, 141] width 40 height 13
drag, startPoint x: 158, startPoint y: 99, endPoint x: 51, endPoint y: 86, distance: 107.8
click at [53, 86] on div "Work Writer Publisher SearchWithCriteria2a9d0eca-6b8f-4bea-ae55-39d80c183115 IS…" at bounding box center [201, 126] width 356 height 84
drag, startPoint x: 121, startPoint y: 109, endPoint x: 44, endPoint y: 102, distance: 76.7
click at [44, 102] on div "SearchWithCriteria2a9d0eca-6b8f-4bea-ae55-39d80c183115 ISWC T3282943157" at bounding box center [201, 106] width 356 height 13
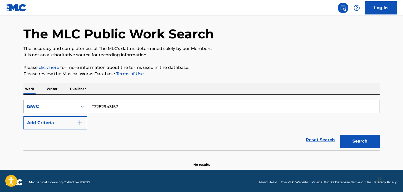
paste input "9027670"
click at [354, 145] on button "Search" at bounding box center [360, 141] width 40 height 13
drag, startPoint x: 157, startPoint y: 107, endPoint x: 27, endPoint y: 96, distance: 130.4
click at [30, 96] on div "SearchWithCriteria2a9d0eca-6b8f-4bea-ae55-39d80c183115 ISWC T3289027670 Add Cri…" at bounding box center [201, 123] width 356 height 56
paste input "14"
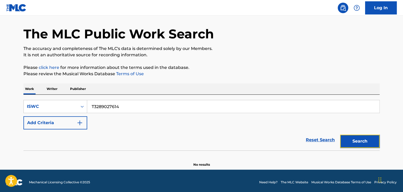
click at [367, 145] on button "Search" at bounding box center [360, 141] width 40 height 13
drag, startPoint x: 67, startPoint y: 99, endPoint x: 52, endPoint y: 95, distance: 16.2
click at [52, 95] on div "SearchWithCriteria2a9d0eca-6b8f-4bea-ae55-39d80c183115 ISWC T3289027614 Add Cri…" at bounding box center [201, 123] width 356 height 56
paste input "8926303"
click at [364, 143] on button "Search" at bounding box center [360, 141] width 40 height 13
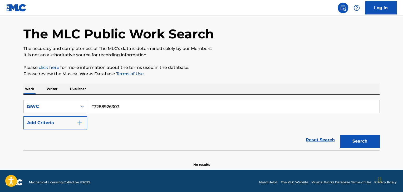
drag, startPoint x: 147, startPoint y: 109, endPoint x: 65, endPoint y: 92, distance: 83.8
click at [66, 92] on div "Work Writer Publisher SearchWithCriteria2a9d0eca-6b8f-4bea-ae55-39d80c183115 IS…" at bounding box center [201, 126] width 356 height 84
paste input "60287"
click at [363, 141] on button "Search" at bounding box center [360, 141] width 40 height 13
drag, startPoint x: 144, startPoint y: 109, endPoint x: 38, endPoint y: 94, distance: 107.2
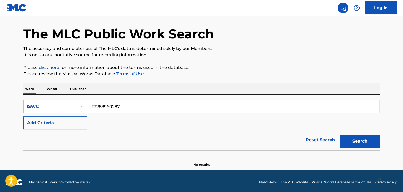
click at [38, 94] on div "Work Writer Publisher SearchWithCriteria2a9d0eca-6b8f-4bea-ae55-39d80c183115 IS…" at bounding box center [201, 126] width 356 height 84
paste input "9009941"
click at [365, 142] on button "Search" at bounding box center [360, 141] width 40 height 13
drag, startPoint x: 148, startPoint y: 106, endPoint x: 45, endPoint y: 96, distance: 102.7
click at [51, 97] on div "SearchWithCriteria2a9d0eca-6b8f-4bea-ae55-39d80c183115 ISWC T3289009941 Add Cri…" at bounding box center [201, 123] width 356 height 56
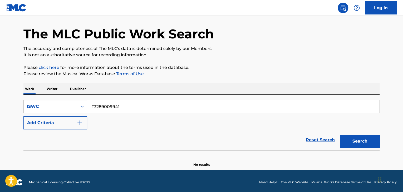
paste input "8960174"
click at [364, 146] on button "Search" at bounding box center [360, 141] width 40 height 13
drag, startPoint x: 155, startPoint y: 109, endPoint x: 38, endPoint y: 92, distance: 118.4
click at [43, 93] on div "Work Writer Publisher SearchWithCriteria2a9d0eca-6b8f-4bea-ae55-39d80c183115 IS…" at bounding box center [201, 126] width 356 height 84
paste input "900989"
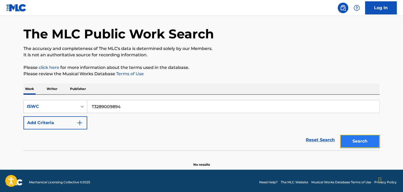
click at [372, 146] on button "Search" at bounding box center [360, 141] width 40 height 13
drag, startPoint x: 150, startPoint y: 102, endPoint x: 0, endPoint y: 73, distance: 152.8
click at [0, 74] on main "The MLC Public Work Search The accuracy and completeness of The MLC's data is d…" at bounding box center [201, 84] width 403 height 171
paste input "89600"
click at [368, 139] on button "Search" at bounding box center [360, 141] width 40 height 13
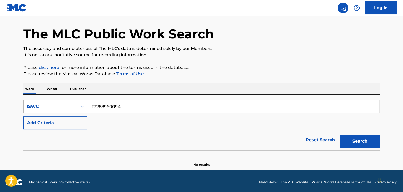
drag, startPoint x: 146, startPoint y: 112, endPoint x: 43, endPoint y: 106, distance: 103.5
click at [44, 106] on div "SearchWithCriteria2a9d0eca-6b8f-4bea-ae55-39d80c183115 ISWC T3288960094" at bounding box center [201, 106] width 356 height 13
paste input "45626"
click at [357, 137] on button "Search" at bounding box center [360, 141] width 40 height 13
drag, startPoint x: 136, startPoint y: 110, endPoint x: 52, endPoint y: 99, distance: 84.9
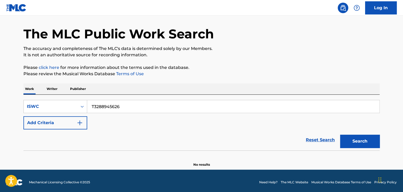
click at [56, 99] on div "SearchWithCriteria2a9d0eca-6b8f-4bea-ae55-39d80c183115 ISWC T3288945626 Add Cri…" at bounding box center [201, 123] width 356 height 56
paste input "579"
click at [370, 140] on button "Search" at bounding box center [360, 141] width 40 height 13
drag, startPoint x: 157, startPoint y: 105, endPoint x: 35, endPoint y: 95, distance: 122.4
click at [35, 95] on div "SearchWithCriteria2a9d0eca-6b8f-4bea-ae55-39d80c183115 ISWC T3288945579 Add Cri…" at bounding box center [201, 123] width 356 height 56
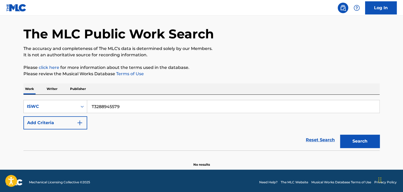
paste input "49"
click at [360, 145] on button "Search" at bounding box center [360, 141] width 40 height 13
drag, startPoint x: 133, startPoint y: 105, endPoint x: 30, endPoint y: 95, distance: 103.0
click at [30, 95] on div "SearchWithCriteria2a9d0eca-6b8f-4bea-ae55-39d80c183115 ISWC T3288945499 Add Cri…" at bounding box center [201, 123] width 356 height 56
paste input "22"
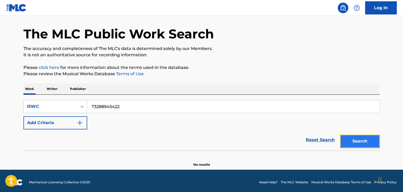
click at [358, 143] on button "Search" at bounding box center [360, 141] width 40 height 13
drag, startPoint x: 129, startPoint y: 107, endPoint x: 14, endPoint y: 92, distance: 115.9
click at [14, 92] on main "The MLC Public Work Search The accuracy and completeness of The MLC's data is d…" at bounding box center [201, 84] width 403 height 171
paste input "320"
click at [368, 139] on button "Search" at bounding box center [360, 141] width 40 height 13
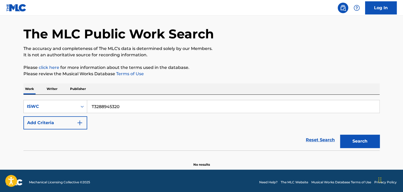
drag, startPoint x: 147, startPoint y: 105, endPoint x: 46, endPoint y: 92, distance: 102.0
click at [46, 92] on div "Work Writer Publisher SearchWithCriteria2a9d0eca-6b8f-4bea-ae55-39d80c183115 IS…" at bounding box center [201, 126] width 356 height 84
drag, startPoint x: 122, startPoint y: 104, endPoint x: 70, endPoint y: 101, distance: 52.5
click at [72, 101] on div "SearchWithCriteria2a9d0eca-6b8f-4bea-ae55-39d80c183115 ISWC v" at bounding box center [201, 106] width 356 height 13
paste input "T3288945251"
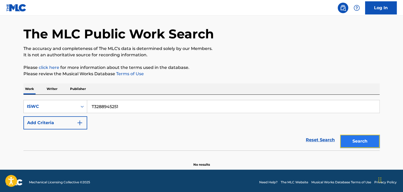
click at [366, 137] on button "Search" at bounding box center [360, 141] width 40 height 13
drag, startPoint x: 113, startPoint y: 107, endPoint x: 0, endPoint y: 86, distance: 115.2
click at [3, 86] on main "The MLC Public Work Search The accuracy and completeness of The MLC's data is d…" at bounding box center [201, 84] width 403 height 171
paste input "762"
click at [360, 144] on button "Search" at bounding box center [360, 141] width 40 height 13
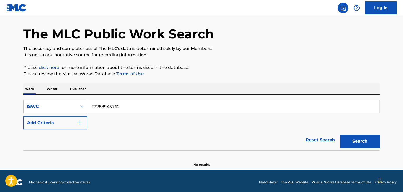
drag, startPoint x: 142, startPoint y: 109, endPoint x: 0, endPoint y: 92, distance: 143.0
click at [0, 92] on main "The MLC Public Work Search The accuracy and completeness of The MLC's data is d…" at bounding box center [201, 84] width 403 height 171
paste input "9009827"
click at [362, 147] on button "Search" at bounding box center [360, 141] width 40 height 13
drag, startPoint x: 177, startPoint y: 104, endPoint x: 28, endPoint y: 94, distance: 148.7
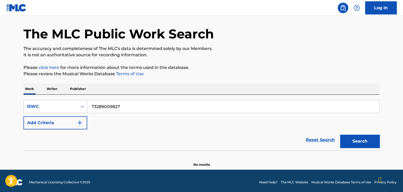
click at [28, 94] on div "Work Writer Publisher SearchWithCriteria2a9d0eca-6b8f-4bea-ae55-39d80c183115 IS…" at bounding box center [201, 126] width 356 height 84
paste input "8959984"
click at [353, 141] on button "Search" at bounding box center [360, 141] width 40 height 13
drag, startPoint x: 147, startPoint y: 106, endPoint x: 87, endPoint y: 97, distance: 60.7
click at [37, 96] on div "SearchWithCriteria2a9d0eca-6b8f-4bea-ae55-39d80c183115 ISWC T3288959984 Add Cri…" at bounding box center [201, 123] width 356 height 56
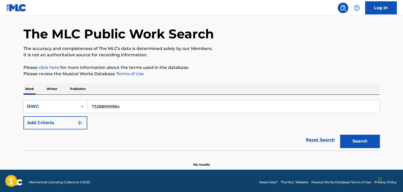
paste input "9009758"
click at [354, 148] on button "Search" at bounding box center [360, 141] width 40 height 13
drag, startPoint x: 95, startPoint y: 104, endPoint x: 79, endPoint y: 102, distance: 15.9
click at [81, 103] on div "SearchWithCriteria2a9d0eca-6b8f-4bea-ae55-39d80c183115 ISWC T3289009758" at bounding box center [201, 106] width 356 height 13
paste input "8926201"
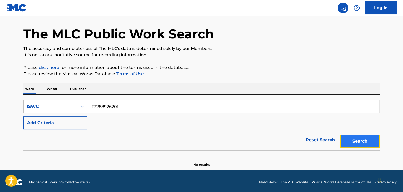
click at [372, 145] on button "Search" at bounding box center [360, 141] width 40 height 13
drag, startPoint x: 140, startPoint y: 103, endPoint x: 43, endPoint y: 101, distance: 97.5
click at [50, 101] on div "SearchWithCriteria2a9d0eca-6b8f-4bea-ae55-39d80c183115 ISWC T3288926201" at bounding box center [201, 106] width 356 height 13
paste input "59860"
click at [365, 139] on button "Search" at bounding box center [360, 141] width 40 height 13
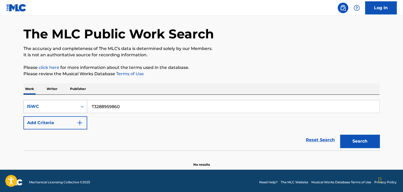
drag, startPoint x: 128, startPoint y: 107, endPoint x: 71, endPoint y: 105, distance: 57.5
click at [71, 105] on div "SearchWithCriteria2a9d0eca-6b8f-4bea-ae55-39d80c183115 ISWC T3288959860" at bounding box center [201, 106] width 356 height 13
paste input "900969"
click at [365, 147] on button "Search" at bounding box center [360, 141] width 40 height 13
drag, startPoint x: 131, startPoint y: 107, endPoint x: 64, endPoint y: 104, distance: 67.0
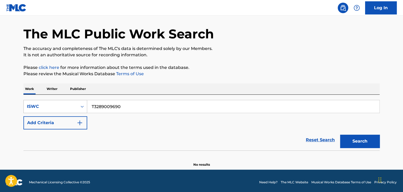
click at [26, 102] on div "SearchWithCriteria2a9d0eca-6b8f-4bea-ae55-39d80c183115 ISWC T3289009690" at bounding box center [201, 106] width 356 height 13
paste input "8959826"
drag, startPoint x: 356, startPoint y: 144, endPoint x: 367, endPoint y: 144, distance: 10.8
click at [357, 143] on button "Search" at bounding box center [360, 141] width 40 height 13
drag, startPoint x: 157, startPoint y: 109, endPoint x: 26, endPoint y: 99, distance: 131.9
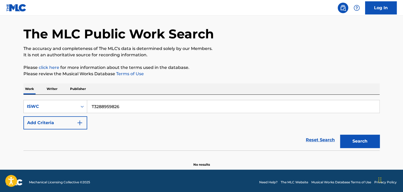
click at [28, 99] on div "SearchWithCriteria2a9d0eca-6b8f-4bea-ae55-39d80c183115 ISWC T3288959826 Add Cri…" at bounding box center [201, 123] width 356 height 56
paste input "2943022"
click at [352, 140] on button "Search" at bounding box center [360, 141] width 40 height 13
drag, startPoint x: 141, startPoint y: 111, endPoint x: 38, endPoint y: 97, distance: 103.3
click at [38, 97] on div "SearchWithCriteria2a9d0eca-6b8f-4bea-ae55-39d80c183115 ISWC T3282943022 Add Cri…" at bounding box center [201, 123] width 356 height 56
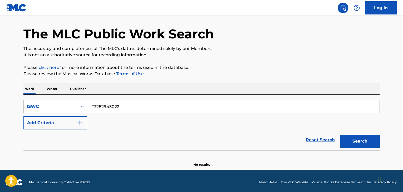
paste input "289"
click at [341, 135] on button "Search" at bounding box center [360, 141] width 40 height 13
drag, startPoint x: 167, startPoint y: 108, endPoint x: 9, endPoint y: 89, distance: 158.2
click at [11, 89] on main "The MLC Public Work Search The accuracy and completeness of The MLC's data is d…" at bounding box center [201, 84] width 403 height 171
paste input "9009656"
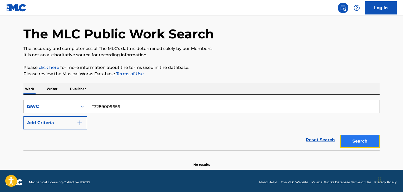
click at [353, 140] on button "Search" at bounding box center [360, 141] width 40 height 13
drag, startPoint x: 117, startPoint y: 102, endPoint x: 32, endPoint y: 86, distance: 86.9
click at [32, 86] on div "Work Writer Publisher SearchWithCriteria2a9d0eca-6b8f-4bea-ae55-39d80c183115 IS…" at bounding box center [201, 126] width 356 height 84
paste input "2780"
click at [361, 143] on button "Search" at bounding box center [360, 141] width 40 height 13
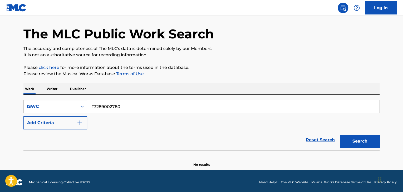
drag, startPoint x: 151, startPoint y: 105, endPoint x: 45, endPoint y: 96, distance: 105.7
click at [47, 96] on div "SearchWithCriteria2a9d0eca-6b8f-4bea-ae55-39d80c183115 ISWC T3289002780 Add Cri…" at bounding box center [201, 123] width 356 height 56
paste input "13"
click at [368, 144] on button "Search" at bounding box center [360, 141] width 40 height 13
drag, startPoint x: 125, startPoint y: 108, endPoint x: 78, endPoint y: 99, distance: 47.7
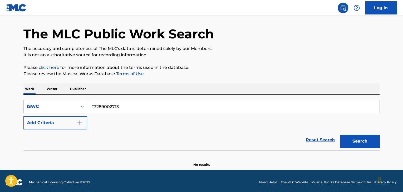
click at [78, 99] on div "SearchWithCriteria2a9d0eca-6b8f-4bea-ae55-39d80c183115 ISWC T3289002713 Add Cri…" at bounding box center [201, 123] width 356 height 56
paste input "8925106"
click at [361, 140] on button "Search" at bounding box center [360, 141] width 40 height 13
drag, startPoint x: 133, startPoint y: 104, endPoint x: 33, endPoint y: 84, distance: 101.9
click at [37, 84] on div "Work Writer Publisher SearchWithCriteria2a9d0eca-6b8f-4bea-ae55-39d80c183115 IS…" at bounding box center [201, 126] width 356 height 84
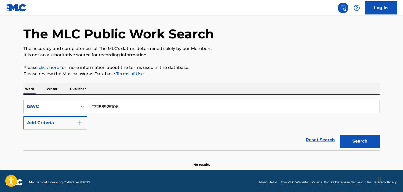
paste input "51"
click at [361, 138] on button "Search" at bounding box center [360, 141] width 40 height 13
drag, startPoint x: 136, startPoint y: 106, endPoint x: 28, endPoint y: 92, distance: 108.7
click at [41, 93] on div "Work Writer Publisher SearchWithCriteria2a9d0eca-6b8f-4bea-ae55-39d80c183115 IS…" at bounding box center [201, 126] width 356 height 84
paste input "40"
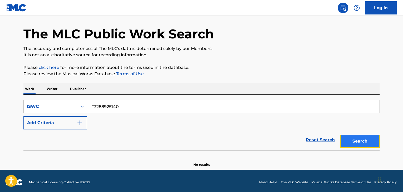
click at [356, 142] on button "Search" at bounding box center [360, 141] width 40 height 13
drag, startPoint x: 140, startPoint y: 107, endPoint x: 28, endPoint y: 92, distance: 113.5
click at [28, 92] on div "Work Writer Publisher SearchWithCriteria2a9d0eca-6b8f-4bea-ae55-39d80c183115 IS…" at bounding box center [201, 126] width 356 height 84
paste input "4998"
click at [358, 142] on button "Search" at bounding box center [360, 141] width 40 height 13
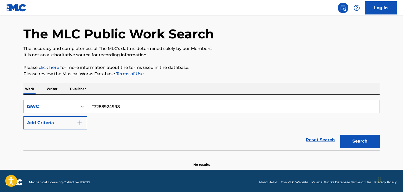
drag, startPoint x: 141, startPoint y: 109, endPoint x: 26, endPoint y: 108, distance: 115.9
click at [36, 109] on div "SearchWithCriteria2a9d0eca-6b8f-4bea-ae55-39d80c183115 ISWC T3288924998" at bounding box center [201, 106] width 356 height 13
paste input "5082"
click at [350, 140] on button "Search" at bounding box center [360, 141] width 40 height 13
drag, startPoint x: 128, startPoint y: 104, endPoint x: 62, endPoint y: 101, distance: 65.4
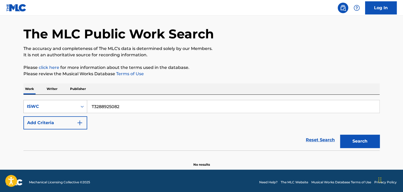
click at [33, 93] on div "Work Writer Publisher SearchWithCriteria2a9d0eca-6b8f-4bea-ae55-39d80c183115 IS…" at bounding box center [201, 126] width 356 height 84
paste input "900961"
click at [348, 143] on button "Search" at bounding box center [360, 141] width 40 height 13
drag, startPoint x: 81, startPoint y: 100, endPoint x: 16, endPoint y: 90, distance: 65.9
click at [15, 89] on main "The MLC Public Work Search The accuracy and completeness of The MLC's data is d…" at bounding box center [201, 84] width 403 height 171
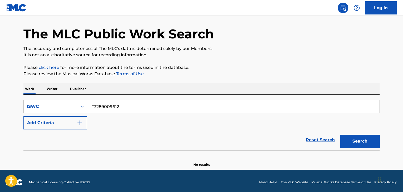
paste input "8960301"
click at [360, 143] on button "Search" at bounding box center [360, 141] width 40 height 13
drag, startPoint x: 107, startPoint y: 100, endPoint x: 74, endPoint y: 97, distance: 33.0
click at [41, 91] on div "Work Writer Publisher SearchWithCriteria2a9d0eca-6b8f-4bea-ae55-39d80c183115 IS…" at bounding box center [201, 126] width 356 height 84
paste input "9009509"
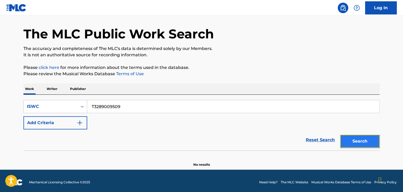
click at [370, 144] on button "Search" at bounding box center [360, 141] width 40 height 13
drag, startPoint x: 120, startPoint y: 104, endPoint x: 74, endPoint y: 98, distance: 46.4
click at [74, 98] on div "SearchWithCriteria2a9d0eca-6b8f-4bea-ae55-39d80c183115 ISWC T3289009509 Add Cri…" at bounding box center [201, 123] width 356 height 56
paste input "8960265"
click at [357, 136] on button "Search" at bounding box center [360, 141] width 40 height 13
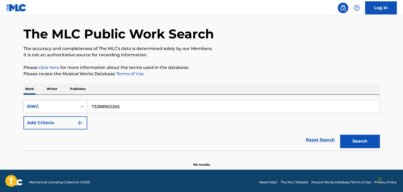
drag, startPoint x: 87, startPoint y: 104, endPoint x: 69, endPoint y: 103, distance: 18.5
click at [66, 102] on div "SearchWithCriteria2a9d0eca-6b8f-4bea-ae55-39d80c183115 ISWC T3288960265" at bounding box center [201, 106] width 356 height 13
paste input "9009689"
click at [372, 143] on button "Search" at bounding box center [360, 141] width 40 height 13
drag, startPoint x: 141, startPoint y: 100, endPoint x: 88, endPoint y: 102, distance: 52.7
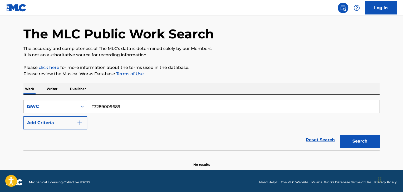
click at [79, 99] on div "SearchWithCriteria2a9d0eca-6b8f-4bea-ae55-39d80c183115 ISWC T3289009689 Add Cri…" at bounding box center [201, 123] width 356 height 56
paste input "896020"
click at [361, 145] on button "Search" at bounding box center [360, 141] width 40 height 13
drag, startPoint x: 60, startPoint y: 93, endPoint x: 51, endPoint y: 92, distance: 9.0
click at [52, 92] on div "Work Writer Publisher SearchWithCriteria2a9d0eca-6b8f-4bea-ae55-39d80c183115 IS…" at bounding box center [201, 126] width 356 height 84
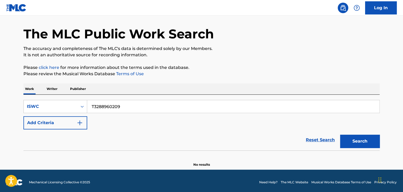
paste input "9009667"
click at [365, 138] on button "Search" at bounding box center [360, 141] width 40 height 13
drag, startPoint x: 134, startPoint y: 105, endPoint x: 55, endPoint y: 97, distance: 79.4
click at [52, 98] on div "SearchWithCriteria2a9d0eca-6b8f-4bea-ae55-39d80c183115 ISWC T3289009667 Add Cri…" at bounding box center [201, 123] width 356 height 56
paste input "8960072"
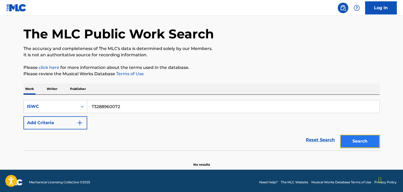
click at [363, 142] on button "Search" at bounding box center [360, 141] width 40 height 13
drag, startPoint x: 87, startPoint y: 99, endPoint x: 58, endPoint y: 97, distance: 29.8
click at [58, 97] on div "SearchWithCriteria2a9d0eca-6b8f-4bea-ae55-39d80c183115 ISWC T3288960072 Add Cri…" at bounding box center [201, 123] width 356 height 56
paste input "9009623"
click at [362, 136] on button "Search" at bounding box center [360, 141] width 40 height 13
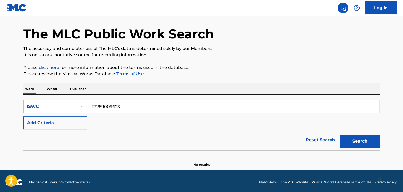
drag, startPoint x: 65, startPoint y: 97, endPoint x: 0, endPoint y: 80, distance: 66.8
click at [0, 81] on main "The MLC Public Work Search The accuracy and completeness of The MLC's data is d…" at bounding box center [201, 84] width 403 height 171
paste input "8960027"
click at [370, 141] on button "Search" at bounding box center [360, 141] width 40 height 13
drag, startPoint x: 72, startPoint y: 98, endPoint x: 42, endPoint y: 96, distance: 29.6
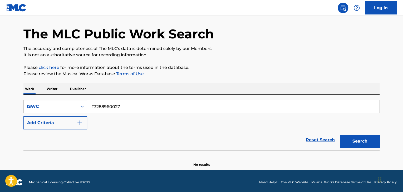
click at [33, 95] on div "SearchWithCriteria2a9d0eca-6b8f-4bea-ae55-39d80c183115 ISWC T3288960027 Add Cri…" at bounding box center [201, 123] width 356 height 56
paste input "900958"
click at [377, 145] on button "Search" at bounding box center [360, 141] width 40 height 13
drag, startPoint x: 65, startPoint y: 102, endPoint x: 37, endPoint y: 100, distance: 28.3
click at [37, 100] on div "SearchWithCriteria2a9d0eca-6b8f-4bea-ae55-39d80c183115 ISWC T3289009587" at bounding box center [201, 106] width 356 height 13
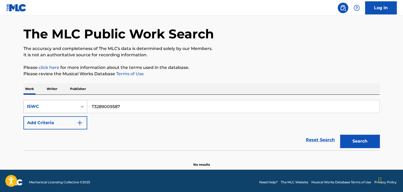
paste input "8959940"
click at [371, 136] on button "Search" at bounding box center [360, 141] width 40 height 13
drag, startPoint x: 139, startPoint y: 102, endPoint x: 81, endPoint y: 100, distance: 58.8
click at [69, 99] on div "SearchWithCriteria2a9d0eca-6b8f-4bea-ae55-39d80c183115 ISWC T3288959940 Add Cri…" at bounding box center [201, 123] width 356 height 56
paste input "9009554"
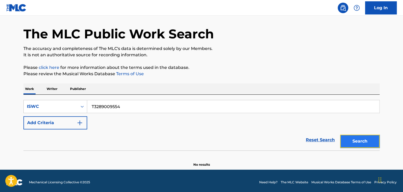
click at [368, 138] on button "Search" at bounding box center [360, 141] width 40 height 13
drag, startPoint x: 84, startPoint y: 104, endPoint x: 74, endPoint y: 102, distance: 9.8
click at [74, 102] on div "SearchWithCriteria2a9d0eca-6b8f-4bea-ae55-39d80c183115 ISWC T3289009554" at bounding box center [201, 106] width 356 height 13
paste input "8959815"
click at [356, 140] on button "Search" at bounding box center [360, 141] width 40 height 13
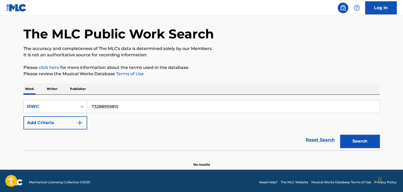
drag, startPoint x: 102, startPoint y: 101, endPoint x: 81, endPoint y: 97, distance: 22.3
click at [89, 99] on div "SearchWithCriteria2a9d0eca-6b8f-4bea-ae55-39d80c183115 ISWC T3288959815 Add Cri…" at bounding box center [201, 123] width 356 height 56
paste input "900948"
click at [359, 140] on button "Search" at bounding box center [360, 141] width 40 height 13
drag, startPoint x: 101, startPoint y: 103, endPoint x: 77, endPoint y: 102, distance: 23.5
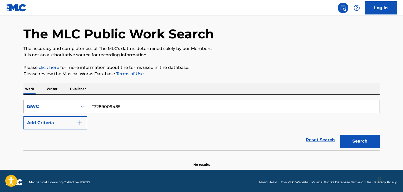
click at [81, 102] on div "SearchWithCriteria2a9d0eca-6b8f-4bea-ae55-39d80c183115 ISWC T3289009485" at bounding box center [201, 106] width 356 height 13
paste input "2942814"
click at [364, 139] on button "Search" at bounding box center [360, 141] width 40 height 13
drag, startPoint x: 141, startPoint y: 99, endPoint x: 136, endPoint y: 104, distance: 6.7
click at [137, 103] on div "SearchWithCriteria2a9d0eca-6b8f-4bea-ae55-39d80c183115 ISWC T3282942814 Add Cri…" at bounding box center [201, 123] width 356 height 56
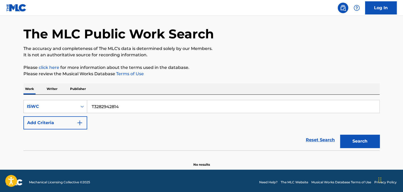
drag, startPoint x: 133, startPoint y: 107, endPoint x: 160, endPoint y: 109, distance: 27.8
click at [32, 100] on div "SearchWithCriteria2a9d0eca-6b8f-4bea-ae55-39d80c183115 ISWC T3282942814" at bounding box center [201, 106] width 356 height 13
paste input "8959702"
click at [357, 141] on button "Search" at bounding box center [360, 141] width 40 height 13
paste input "94445679"
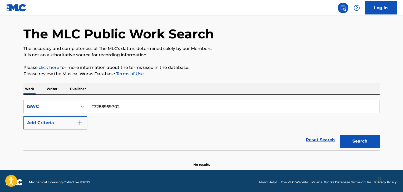
drag, startPoint x: 63, startPoint y: 99, endPoint x: 96, endPoint y: 102, distance: 32.5
click at [60, 99] on div "SearchWithCriteria2a9d0eca-6b8f-4bea-ae55-39d80c183115 ISWC T3288959702 Add Cri…" at bounding box center [201, 123] width 356 height 56
click at [355, 143] on button "Search" at bounding box center [360, 141] width 40 height 13
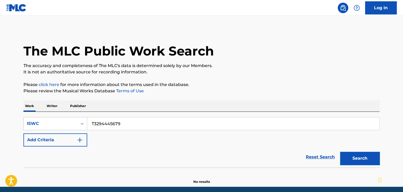
click at [333, 33] on div "The MLC Public Work Search" at bounding box center [201, 48] width 356 height 38
click at [331, 29] on div "The MLC Public Work Search" at bounding box center [201, 48] width 356 height 38
drag, startPoint x: 330, startPoint y: 30, endPoint x: 306, endPoint y: 84, distance: 59.2
click at [325, 40] on main "The MLC Public Work Search The accuracy and completeness of The MLC's data is d…" at bounding box center [201, 101] width 403 height 171
click at [306, 84] on p "Please click here for more information about the terms used in the database." at bounding box center [201, 85] width 356 height 6
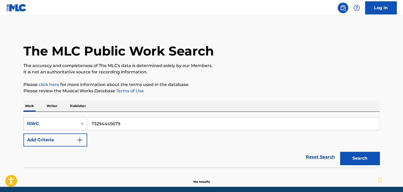
click at [306, 84] on p "Please click here for more information about the terms used in the database." at bounding box center [201, 85] width 356 height 6
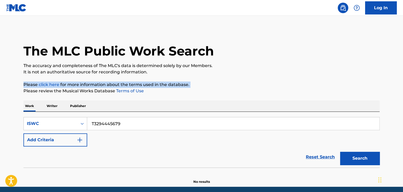
drag, startPoint x: 306, startPoint y: 84, endPoint x: 311, endPoint y: 87, distance: 5.9
click at [311, 88] on p "Please click here for more information about the terms used in the database." at bounding box center [201, 85] width 356 height 6
click at [127, 92] on link "Terms of Use" at bounding box center [129, 91] width 29 height 5
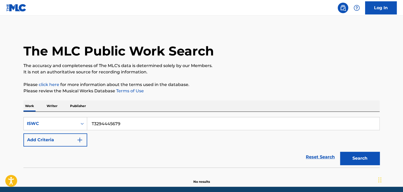
drag, startPoint x: 290, startPoint y: 66, endPoint x: 280, endPoint y: 61, distance: 10.1
click at [290, 66] on p "The accuracy and completeness of The MLC's data is determined solely by our Mem…" at bounding box center [201, 66] width 356 height 6
drag, startPoint x: 124, startPoint y: 134, endPoint x: 99, endPoint y: 131, distance: 24.6
click at [100, 132] on div "SearchWithCriteria2a9d0eca-6b8f-4bea-ae55-39d80c183115 ISWC T3294445679 Add Cri…" at bounding box center [201, 132] width 356 height 30
click at [23, 116] on div "SearchWithCriteria2a9d0eca-6b8f-4bea-ae55-39d80c183115 ISWC T3294445679 Add Cri…" at bounding box center [201, 140] width 356 height 56
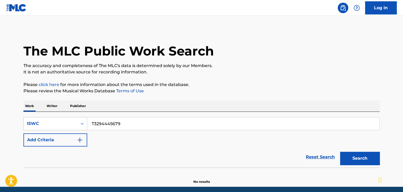
paste input "389376"
click at [358, 155] on button "Search" at bounding box center [360, 158] width 40 height 13
drag, startPoint x: 126, startPoint y: 124, endPoint x: 48, endPoint y: 117, distance: 78.3
click at [48, 117] on div "SearchWithCriteria2a9d0eca-6b8f-4bea-ae55-39d80c183115 ISWC T3294389376" at bounding box center [201, 123] width 356 height 13
paste input "445624"
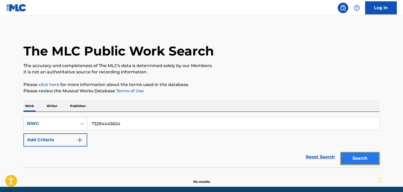
click at [361, 157] on button "Search" at bounding box center [360, 158] width 40 height 13
drag, startPoint x: 136, startPoint y: 128, endPoint x: 41, endPoint y: 123, distance: 95.5
click at [41, 123] on div "SearchWithCriteria2a9d0eca-6b8f-4bea-ae55-39d80c183115 ISWC T3294445624" at bounding box center [201, 123] width 356 height 13
paste input "555"
click at [360, 157] on button "Search" at bounding box center [360, 158] width 40 height 13
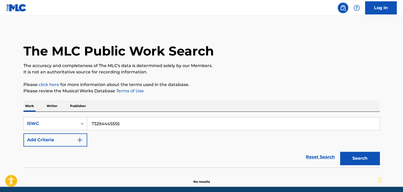
drag, startPoint x: 136, startPoint y: 126, endPoint x: 40, endPoint y: 113, distance: 97.6
click at [44, 113] on div "SearchWithCriteria2a9d0eca-6b8f-4bea-ae55-39d80c183115 ISWC T3294445555 Add Cri…" at bounding box center [201, 140] width 356 height 56
paste input "6150"
click at [371, 156] on button "Search" at bounding box center [360, 158] width 40 height 13
drag, startPoint x: 81, startPoint y: 121, endPoint x: 70, endPoint y: 121, distance: 10.8
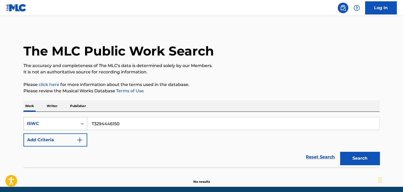
click at [71, 121] on div "SearchWithCriteria2a9d0eca-6b8f-4bea-ae55-39d80c183115 ISWC T3294446150" at bounding box center [201, 123] width 356 height 13
paste input "16"
click at [357, 157] on button "Search" at bounding box center [360, 158] width 40 height 13
drag, startPoint x: 138, startPoint y: 126, endPoint x: 43, endPoint y: 119, distance: 95.3
click at [44, 119] on div "SearchWithCriteria2a9d0eca-6b8f-4bea-ae55-39d80c183115 ISWC T3294446116" at bounding box center [201, 123] width 356 height 13
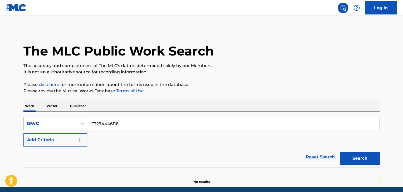
paste input "058"
click at [358, 155] on button "Search" at bounding box center [360, 158] width 40 height 13
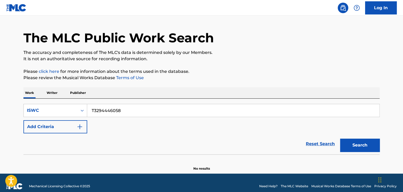
scroll to position [20, 0]
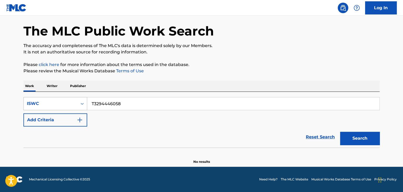
drag, startPoint x: 133, startPoint y: 109, endPoint x: 56, endPoint y: 104, distance: 76.3
click at [60, 104] on div "SearchWithCriteria2a9d0eca-6b8f-4bea-ae55-39d80c183115 ISWC T3294446058" at bounding box center [201, 103] width 356 height 13
paste input "5975"
click at [358, 137] on button "Search" at bounding box center [360, 138] width 40 height 13
drag, startPoint x: 138, startPoint y: 102, endPoint x: 1, endPoint y: 87, distance: 137.6
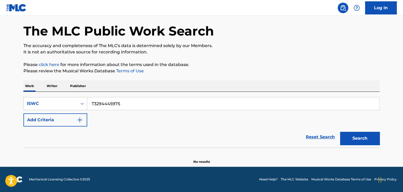
click at [0, 88] on main "The MLC Public Work Search The accuracy and completeness of The MLC's data is d…" at bounding box center [201, 81] width 403 height 171
paste input "873"
click at [354, 142] on button "Search" at bounding box center [360, 138] width 40 height 13
drag, startPoint x: 140, startPoint y: 105, endPoint x: 52, endPoint y: 82, distance: 90.5
click at [52, 82] on div "Work Writer Publisher SearchWithCriteria2a9d0eca-6b8f-4bea-ae55-39d80c183115 IS…" at bounding box center [201, 123] width 356 height 84
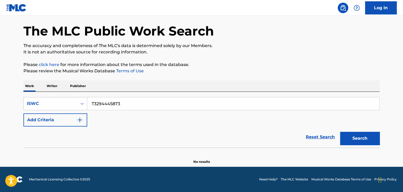
paste input "760"
click at [363, 140] on button "Search" at bounding box center [360, 138] width 40 height 13
drag, startPoint x: 141, startPoint y: 105, endPoint x: 40, endPoint y: 82, distance: 103.9
click at [40, 83] on div "Work Writer Publisher SearchWithCriteria2a9d0eca-6b8f-4bea-ae55-39d80c183115 IS…" at bounding box center [201, 123] width 356 height 84
paste input "04"
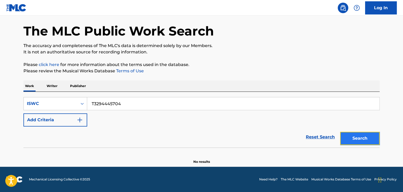
click at [364, 132] on button "Search" at bounding box center [360, 138] width 40 height 13
drag, startPoint x: 92, startPoint y: 96, endPoint x: 13, endPoint y: 86, distance: 80.0
click at [13, 86] on main "The MLC Public Work Search The accuracy and completeness of The MLC's data is d…" at bounding box center [201, 81] width 403 height 171
paste input "613"
click at [358, 136] on button "Search" at bounding box center [360, 138] width 40 height 13
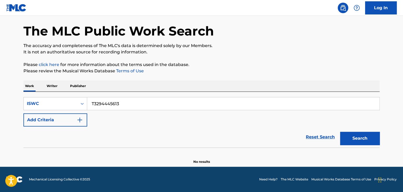
drag, startPoint x: 90, startPoint y: 98, endPoint x: 51, endPoint y: 96, distance: 39.3
click at [51, 96] on div "SearchWithCriteria2a9d0eca-6b8f-4bea-ae55-39d80c183115 ISWC T3294445613 Add Cri…" at bounding box center [201, 120] width 356 height 56
paste input "544"
click at [366, 139] on button "Search" at bounding box center [360, 138] width 40 height 13
drag, startPoint x: 109, startPoint y: 101, endPoint x: 76, endPoint y: 99, distance: 32.7
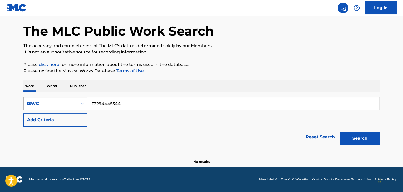
click at [70, 99] on div "SearchWithCriteria2a9d0eca-6b8f-4bea-ae55-39d80c183115 ISWC T3294445544" at bounding box center [201, 103] width 356 height 13
paste input "497"
click at [369, 140] on button "Search" at bounding box center [360, 138] width 40 height 13
drag, startPoint x: 125, startPoint y: 101, endPoint x: 69, endPoint y: 97, distance: 56.8
click at [69, 97] on div "SearchWithCriteria2a9d0eca-6b8f-4bea-ae55-39d80c183115 ISWC T3294445497" at bounding box center [201, 103] width 356 height 13
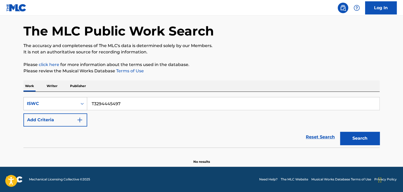
paste input "88954956"
click at [374, 134] on button "Search" at bounding box center [360, 138] width 40 height 13
drag, startPoint x: 144, startPoint y: 104, endPoint x: 53, endPoint y: 96, distance: 90.9
click at [49, 96] on div "SearchWithCriteria2a9d0eca-6b8f-4bea-ae55-39d80c183115 ISWC T3288954956 Add Cri…" at bounding box center [201, 120] width 356 height 56
paste input "87"
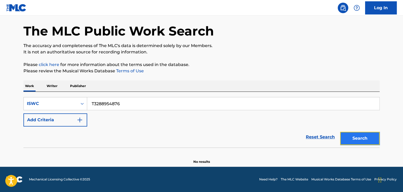
click at [351, 133] on button "Search" at bounding box center [360, 138] width 40 height 13
drag, startPoint x: 123, startPoint y: 104, endPoint x: 41, endPoint y: 88, distance: 83.0
click at [41, 88] on div "Work Writer Publisher SearchWithCriteria2a9d0eca-6b8f-4bea-ae55-39d80c183115 IS…" at bounding box center [201, 123] width 356 height 84
paste input "94446047"
click at [371, 136] on button "Search" at bounding box center [360, 138] width 40 height 13
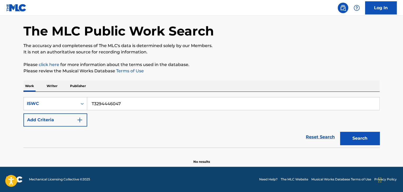
drag, startPoint x: 148, startPoint y: 106, endPoint x: 0, endPoint y: 82, distance: 150.1
click at [0, 82] on main "The MLC Public Work Search The accuracy and completeness of The MLC's data is d…" at bounding box center [201, 81] width 403 height 171
paste input "82930154"
click at [368, 136] on button "Search" at bounding box center [360, 138] width 40 height 13
drag, startPoint x: 117, startPoint y: 105, endPoint x: 35, endPoint y: 95, distance: 82.6
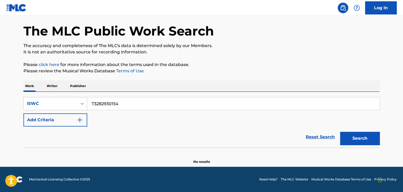
click at [39, 95] on div "SearchWithCriteria2a9d0eca-6b8f-4bea-ae55-39d80c183115 ISWC T3282930154 Add Cri…" at bounding box center [201, 120] width 356 height 56
paste input "94445986"
click at [367, 136] on button "Search" at bounding box center [360, 138] width 40 height 13
drag, startPoint x: 130, startPoint y: 102, endPoint x: 0, endPoint y: 97, distance: 130.0
click at [0, 97] on main "The MLC Public Work Search The accuracy and completeness of The MLC's data is d…" at bounding box center [201, 81] width 403 height 171
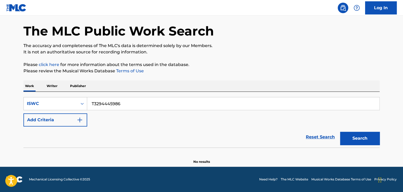
paste input "31"
click at [365, 138] on button "Search" at bounding box center [360, 138] width 40 height 13
drag, startPoint x: 54, startPoint y: 95, endPoint x: 36, endPoint y: 92, distance: 18.2
click at [36, 92] on div "SearchWithCriteria2a9d0eca-6b8f-4bea-ae55-39d80c183115 ISWC T3294445931 Add Cri…" at bounding box center [201, 120] width 356 height 56
click at [117, 124] on div "SearchWithCriteria2a9d0eca-6b8f-4bea-ae55-39d80c183115 ISWC T3294445931 Add Cri…" at bounding box center [201, 112] width 356 height 30
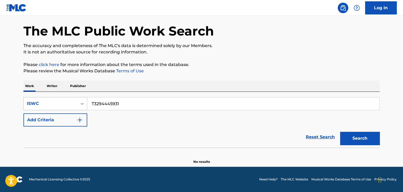
click at [53, 97] on div "SearchWithCriteria2a9d0eca-6b8f-4bea-ae55-39d80c183115 ISWC T3294445931" at bounding box center [201, 103] width 356 height 13
paste input "895"
click at [360, 140] on button "Search" at bounding box center [360, 138] width 40 height 13
drag, startPoint x: 140, startPoint y: 106, endPoint x: 43, endPoint y: 87, distance: 98.5
click at [43, 87] on div "Work Writer Publisher SearchWithCriteria2a9d0eca-6b8f-4bea-ae55-39d80c183115 IS…" at bounding box center [201, 123] width 356 height 84
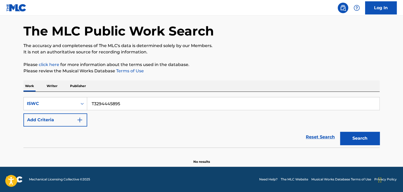
paste input "28"
click at [357, 135] on button "Search" at bounding box center [360, 138] width 40 height 13
drag, startPoint x: 139, startPoint y: 107, endPoint x: 90, endPoint y: 94, distance: 50.9
click at [104, 97] on div "T3294445828" at bounding box center [233, 103] width 292 height 13
paste input "T3282930029"
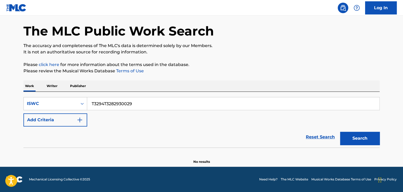
drag, startPoint x: 123, startPoint y: 103, endPoint x: 47, endPoint y: 91, distance: 77.4
click at [44, 91] on div "Work Writer Publisher SearchWithCriteria2a9d0eca-6b8f-4bea-ae55-39d80c183115 IS…" at bounding box center [201, 123] width 356 height 84
paste input "Search Form"
click at [360, 138] on button "Search" at bounding box center [360, 138] width 40 height 13
drag, startPoint x: 120, startPoint y: 102, endPoint x: 118, endPoint y: 99, distance: 3.9
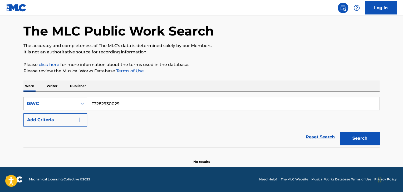
click at [67, 96] on div "SearchWithCriteria2a9d0eca-6b8f-4bea-ae55-39d80c183115 ISWC T3282930029 Add Cri…" at bounding box center [201, 120] width 356 height 56
paste input "94445691"
click at [375, 137] on button "Search" at bounding box center [360, 138] width 40 height 13
click at [33, 89] on div "Work Writer Publisher SearchWithCriteria2a9d0eca-6b8f-4bea-ae55-39d80c183115 IS…" at bounding box center [201, 123] width 356 height 84
paste input "46"
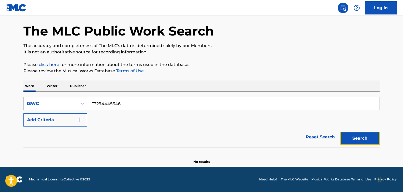
click at [357, 135] on button "Search" at bounding box center [360, 138] width 40 height 13
drag, startPoint x: 141, startPoint y: 103, endPoint x: 41, endPoint y: 96, distance: 100.4
click at [41, 96] on div "SearchWithCriteria2a9d0eca-6b8f-4bea-ae55-39d80c183115 ISWC T3294445646 Add Cri…" at bounding box center [201, 120] width 356 height 56
paste input "56"
click at [371, 138] on button "Search" at bounding box center [360, 138] width 40 height 13
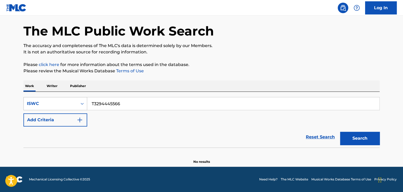
drag, startPoint x: 42, startPoint y: 97, endPoint x: 35, endPoint y: 97, distance: 7.4
click at [35, 97] on div "SearchWithCriteria2a9d0eca-6b8f-4bea-ae55-39d80c183115 ISWC T3294445566" at bounding box center [201, 103] width 356 height 13
paste input "464"
click at [369, 140] on button "Search" at bounding box center [360, 138] width 40 height 13
drag, startPoint x: 131, startPoint y: 102, endPoint x: 45, endPoint y: 90, distance: 86.1
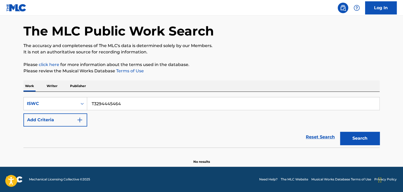
click at [45, 90] on div "Work Writer Publisher SearchWithCriteria2a9d0eca-6b8f-4bea-ae55-39d80c183115 IS…" at bounding box center [201, 123] width 356 height 84
paste input "31"
click at [372, 137] on button "Search" at bounding box center [360, 138] width 40 height 13
drag, startPoint x: 148, startPoint y: 95, endPoint x: 91, endPoint y: 90, distance: 57.1
click at [91, 90] on div "Work Writer Publisher SearchWithCriteria2a9d0eca-6b8f-4bea-ae55-39d80c183115 IS…" at bounding box center [201, 123] width 356 height 84
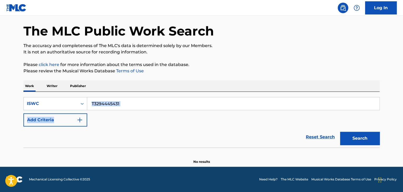
drag, startPoint x: 153, startPoint y: 108, endPoint x: 126, endPoint y: 105, distance: 27.6
click at [128, 105] on div "SearchWithCriteria2a9d0eca-6b8f-4bea-ae55-39d80c183115 ISWC T3294445431 Add Cri…" at bounding box center [201, 112] width 356 height 30
drag, startPoint x: 129, startPoint y: 102, endPoint x: 48, endPoint y: 100, distance: 80.1
click at [47, 100] on div "SearchWithCriteria2a9d0eca-6b8f-4bea-ae55-39d80c183115 ISWC T3294445431" at bounding box center [201, 103] width 356 height 13
paste input "88954843"
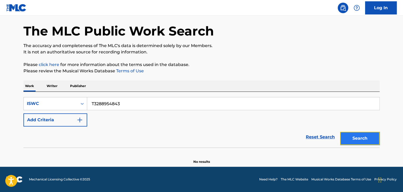
click at [353, 139] on button "Search" at bounding box center [360, 138] width 40 height 13
drag, startPoint x: 135, startPoint y: 97, endPoint x: 99, endPoint y: 95, distance: 36.4
click at [99, 95] on div "SearchWithCriteria2a9d0eca-6b8f-4bea-ae55-39d80c183115 ISWC T3288954843 Add Cri…" at bounding box center [201, 120] width 356 height 56
drag, startPoint x: 142, startPoint y: 106, endPoint x: 66, endPoint y: 101, distance: 76.3
click at [55, 100] on div "SearchWithCriteria2a9d0eca-6b8f-4bea-ae55-39d80c183115 ISWC T3288954843" at bounding box center [201, 103] width 356 height 13
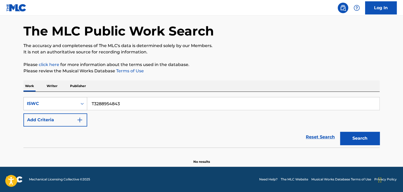
paste input "752"
click at [345, 138] on button "Search" at bounding box center [360, 138] width 40 height 13
drag, startPoint x: 112, startPoint y: 99, endPoint x: 45, endPoint y: 93, distance: 66.9
click at [15, 90] on main "The MLC Public Work Search The accuracy and completeness of The MLC's data is d…" at bounding box center [201, 81] width 403 height 171
paste input "694"
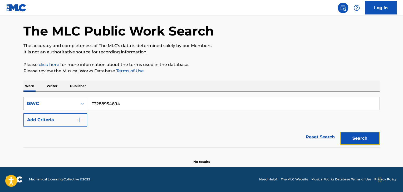
drag, startPoint x: 352, startPoint y: 144, endPoint x: 349, endPoint y: 145, distance: 3.3
click at [352, 144] on button "Search" at bounding box center [360, 138] width 40 height 13
click at [26, 88] on div "Work Writer Publisher SearchWithCriteria2a9d0eca-6b8f-4bea-ae55-39d80c183115 IS…" at bounding box center [201, 123] width 356 height 84
paste input "569"
click at [360, 137] on button "Search" at bounding box center [360, 138] width 40 height 13
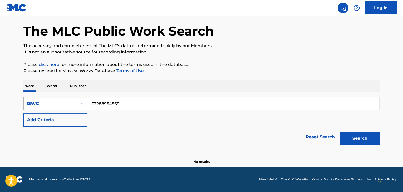
drag, startPoint x: 97, startPoint y: 99, endPoint x: 38, endPoint y: 99, distance: 59.3
click at [43, 99] on div "SearchWithCriteria2a9d0eca-6b8f-4bea-ae55-39d80c183115 ISWC T3288954569" at bounding box center [201, 103] width 356 height 13
paste input "854"
click at [351, 138] on button "Search" at bounding box center [360, 138] width 40 height 13
click at [214, 69] on p "Please review the Musical Works Database Terms of Use" at bounding box center [201, 71] width 356 height 6
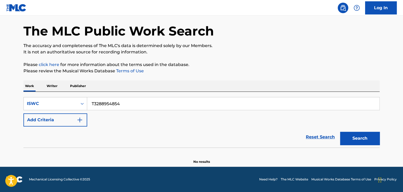
drag, startPoint x: 151, startPoint y: 102, endPoint x: 0, endPoint y: 72, distance: 154.6
click at [12, 70] on main "The MLC Public Work Search The accuracy and completeness of The MLC's data is d…" at bounding box center [201, 81] width 403 height 171
paste input "09"
click at [373, 138] on button "Search" at bounding box center [360, 138] width 40 height 13
drag, startPoint x: 107, startPoint y: 99, endPoint x: 37, endPoint y: 94, distance: 70.8
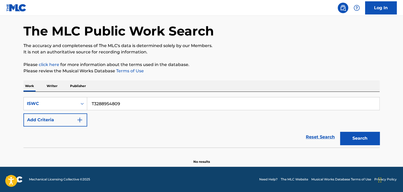
click at [37, 94] on div "SearchWithCriteria2a9d0eca-6b8f-4bea-ae55-39d80c183115 ISWC T3288954809 Add Cri…" at bounding box center [201, 120] width 356 height 56
paste input "9006248"
click at [355, 138] on button "Search" at bounding box center [360, 138] width 40 height 13
drag, startPoint x: 64, startPoint y: 99, endPoint x: 25, endPoint y: 96, distance: 39.9
click at [27, 96] on div "SearchWithCriteria2a9d0eca-6b8f-4bea-ae55-39d80c183115 ISWC T3289006248 Add Cri…" at bounding box center [201, 120] width 356 height 56
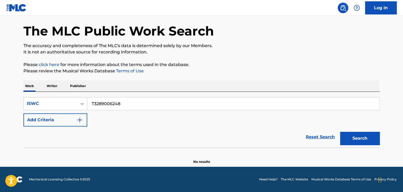
paste input "8954763"
click at [360, 141] on button "Search" at bounding box center [360, 138] width 40 height 13
drag, startPoint x: 73, startPoint y: 97, endPoint x: 67, endPoint y: 97, distance: 5.3
click at [67, 97] on div "SearchWithCriteria2a9d0eca-6b8f-4bea-ae55-39d80c183115 ISWC T3288954763" at bounding box center [201, 103] width 356 height 13
paste input "9006157"
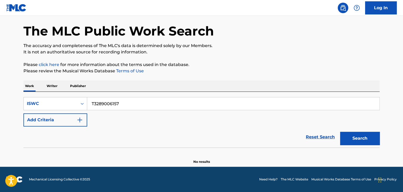
click at [361, 145] on div "Search" at bounding box center [359, 137] width 42 height 21
click at [362, 140] on button "Search" at bounding box center [360, 138] width 40 height 13
drag, startPoint x: 129, startPoint y: 104, endPoint x: 62, endPoint y: 102, distance: 67.5
click at [63, 102] on div "SearchWithCriteria2a9d0eca-6b8f-4bea-ae55-39d80c183115 ISWC T3289006157" at bounding box center [201, 103] width 356 height 13
paste input "8954683"
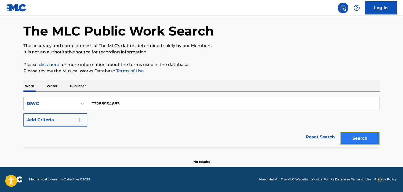
click at [366, 139] on button "Search" at bounding box center [360, 138] width 40 height 13
drag, startPoint x: 122, startPoint y: 106, endPoint x: 81, endPoint y: 104, distance: 41.7
click at [81, 104] on div "SearchWithCriteria2a9d0eca-6b8f-4bea-ae55-39d80c183115 ISWC T3288954683" at bounding box center [201, 103] width 356 height 13
paste input "9006077"
click at [358, 134] on button "Search" at bounding box center [360, 138] width 40 height 13
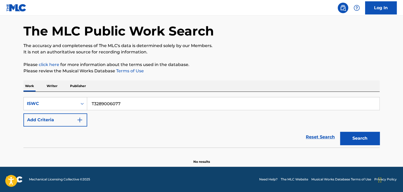
drag, startPoint x: 128, startPoint y: 105, endPoint x: 59, endPoint y: 90, distance: 70.4
click at [56, 90] on div "Work Writer Publisher SearchWithCriteria2a9d0eca-6b8f-4bea-ae55-39d80c183115 IS…" at bounding box center [201, 123] width 356 height 84
paste input "8954649"
click at [356, 135] on button "Search" at bounding box center [360, 138] width 40 height 13
drag, startPoint x: 147, startPoint y: 104, endPoint x: 58, endPoint y: 94, distance: 89.8
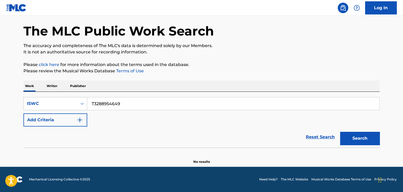
click at [58, 94] on div "SearchWithCriteria2a9d0eca-6b8f-4bea-ae55-39d80c183115 ISWC T3288954649 Add Cri…" at bounding box center [201, 120] width 356 height 56
paste input "9006000"
click at [365, 141] on button "Search" at bounding box center [360, 138] width 40 height 13
drag, startPoint x: 137, startPoint y: 106, endPoint x: 69, endPoint y: 105, distance: 67.7
click at [74, 105] on div "SearchWithCriteria2a9d0eca-6b8f-4bea-ae55-39d80c183115 ISWC T3289006000" at bounding box center [201, 103] width 356 height 13
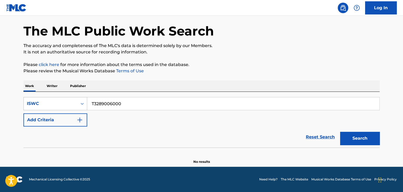
paste input "895457"
click at [361, 136] on button "Search" at bounding box center [360, 138] width 40 height 13
drag, startPoint x: 106, startPoint y: 101, endPoint x: 53, endPoint y: 97, distance: 53.2
click at [55, 96] on div "SearchWithCriteria2a9d0eca-6b8f-4bea-ae55-39d80c183115 ISWC T3288954570 Add Cri…" at bounding box center [201, 120] width 356 height 56
paste input "9005961"
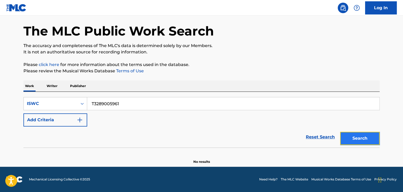
click at [365, 138] on button "Search" at bounding box center [360, 138] width 40 height 13
drag, startPoint x: 137, startPoint y: 102, endPoint x: 66, endPoint y: 99, distance: 70.7
click at [66, 99] on div "SearchWithCriteria2a9d0eca-6b8f-4bea-ae55-39d80c183115 ISWC T3289005961" at bounding box center [201, 103] width 356 height 13
paste input "8954514"
click at [353, 138] on button "Search" at bounding box center [360, 138] width 40 height 13
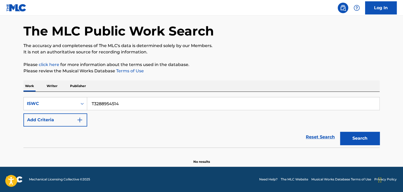
drag, startPoint x: 138, startPoint y: 106, endPoint x: 31, endPoint y: 95, distance: 107.0
click at [31, 95] on div "SearchWithCriteria2a9d0eca-6b8f-4bea-ae55-39d80c183115 ISWC T3288954514 Add Cri…" at bounding box center [201, 120] width 356 height 56
paste
click at [359, 140] on button "Search" at bounding box center [360, 138] width 40 height 13
drag, startPoint x: 129, startPoint y: 105, endPoint x: 45, endPoint y: 87, distance: 85.2
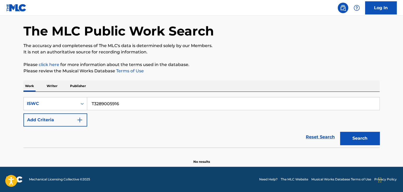
click at [45, 87] on div "Work Writer Publisher SearchWithCriteria2a9d0eca-6b8f-4bea-ae55-39d80c183115 IS…" at bounding box center [201, 123] width 356 height 84
click at [370, 136] on button "Search" at bounding box center [360, 138] width 40 height 13
drag, startPoint x: 124, startPoint y: 100, endPoint x: 66, endPoint y: 92, distance: 58.5
click at [32, 91] on div "Work Writer Publisher SearchWithCriteria2a9d0eca-6b8f-4bea-ae55-39d80c183115 IS…" at bounding box center [201, 123] width 356 height 84
click at [357, 142] on button "Search" at bounding box center [360, 138] width 40 height 13
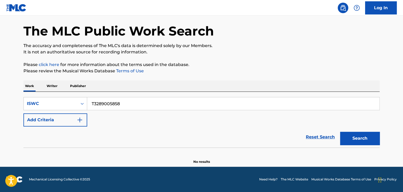
drag, startPoint x: 76, startPoint y: 90, endPoint x: 41, endPoint y: 86, distance: 35.9
click at [39, 86] on div "Work Writer Publisher SearchWithCriteria2a9d0eca-6b8f-4bea-ae55-39d80c183115 IS…" at bounding box center [201, 123] width 356 height 84
click at [354, 142] on button "Search" at bounding box center [360, 138] width 40 height 13
drag, startPoint x: 131, startPoint y: 104, endPoint x: 26, endPoint y: 90, distance: 105.5
click at [26, 90] on div "Work Writer Publisher SearchWithCriteria2a9d0eca-6b8f-4bea-ae55-39d80c183115 IS…" at bounding box center [201, 123] width 356 height 84
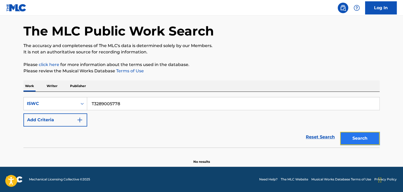
click at [363, 137] on button "Search" at bounding box center [360, 138] width 40 height 13
click at [355, 102] on input "T3289005778" at bounding box center [233, 103] width 292 height 13
click at [54, 90] on div "Work Writer Publisher SearchWithCriteria2a9d0eca-6b8f-4bea-ae55-39d80c183115 IS…" at bounding box center [201, 123] width 356 height 84
click at [363, 140] on button "Search" at bounding box center [360, 138] width 40 height 13
drag, startPoint x: 98, startPoint y: 97, endPoint x: 55, endPoint y: 88, distance: 44.4
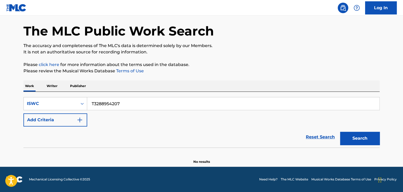
click at [55, 88] on div "Work Writer Publisher SearchWithCriteria2a9d0eca-6b8f-4bea-ae55-39d80c183115 IS…" at bounding box center [201, 123] width 356 height 84
click at [363, 134] on button "Search" at bounding box center [360, 138] width 40 height 13
drag, startPoint x: 133, startPoint y: 102, endPoint x: 75, endPoint y: 99, distance: 58.3
click at [75, 99] on div "SearchWithCriteria2a9d0eca-6b8f-4bea-ae55-39d80c183115 ISWC T3288926030" at bounding box center [201, 103] width 356 height 13
click at [372, 141] on button "Search" at bounding box center [360, 138] width 40 height 13
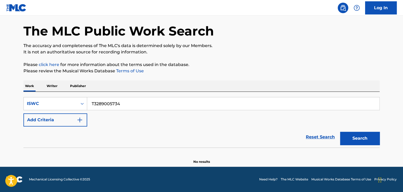
drag, startPoint x: 132, startPoint y: 104, endPoint x: 76, endPoint y: 87, distance: 57.9
click at [27, 81] on div "Work Writer Publisher SearchWithCriteria2a9d0eca-6b8f-4bea-ae55-39d80c183115 IS…" at bounding box center [201, 123] width 356 height 84
click at [352, 138] on button "Search" at bounding box center [360, 138] width 40 height 13
drag, startPoint x: 129, startPoint y: 101, endPoint x: 1, endPoint y: 88, distance: 129.5
click at [2, 88] on main "The MLC Public Work Search The accuracy and completeness of The MLC's data is d…" at bounding box center [201, 81] width 403 height 171
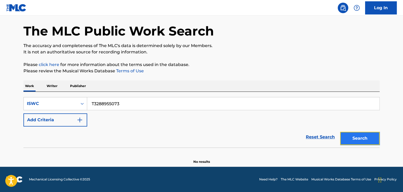
click at [364, 134] on button "Search" at bounding box center [360, 138] width 40 height 13
drag, startPoint x: 125, startPoint y: 99, endPoint x: 29, endPoint y: 79, distance: 98.1
click at [29, 79] on div "The MLC Public Work Search The accuracy and completeness of The MLC's data is d…" at bounding box center [201, 86] width 369 height 155
click at [363, 139] on button "Search" at bounding box center [360, 138] width 40 height 13
drag, startPoint x: 98, startPoint y: 95, endPoint x: 52, endPoint y: 89, distance: 46.3
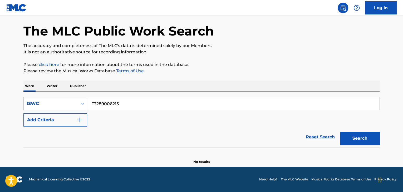
click at [45, 85] on div "Work Writer Publisher SearchWithCriteria2a9d0eca-6b8f-4bea-ae55-39d80c183115 IS…" at bounding box center [201, 123] width 356 height 84
click at [375, 141] on button "Search" at bounding box center [360, 138] width 40 height 13
drag, startPoint x: 139, startPoint y: 105, endPoint x: 28, endPoint y: 92, distance: 111.7
click at [29, 92] on div "SearchWithCriteria2a9d0eca-6b8f-4bea-ae55-39d80c183115 ISWC T3288954967 Add Cri…" at bounding box center [201, 120] width 356 height 56
click at [366, 140] on button "Search" at bounding box center [360, 138] width 40 height 13
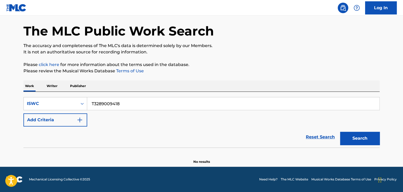
drag, startPoint x: 144, startPoint y: 106, endPoint x: 22, endPoint y: 79, distance: 125.0
click at [22, 79] on div "The MLC Public Work Search The accuracy and completeness of The MLC's data is d…" at bounding box center [201, 86] width 369 height 155
click at [366, 137] on button "Search" at bounding box center [360, 138] width 40 height 13
drag, startPoint x: 120, startPoint y: 101, endPoint x: 70, endPoint y: 92, distance: 50.7
click at [70, 92] on div "SearchWithCriteria2a9d0eca-6b8f-4bea-ae55-39d80c183115 ISWC T3282929760 Add Cri…" at bounding box center [201, 120] width 356 height 56
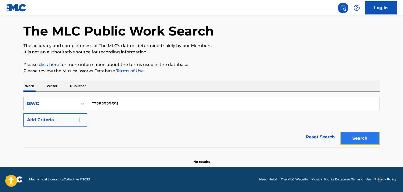
click at [364, 142] on button "Search" at bounding box center [360, 138] width 40 height 13
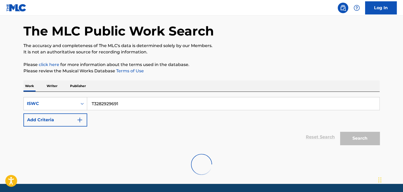
drag, startPoint x: 167, startPoint y: 109, endPoint x: 49, endPoint y: 80, distance: 121.7
click at [39, 77] on div "The MLC Public Work Search The accuracy and completeness of The MLC's data is d…" at bounding box center [201, 95] width 369 height 173
type input "T3289006066"
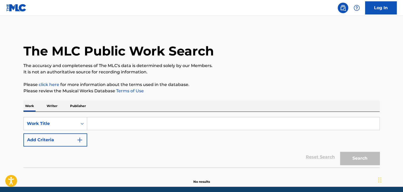
click at [104, 127] on input "Search Form" at bounding box center [233, 124] width 292 height 13
paste input "T3289006066"
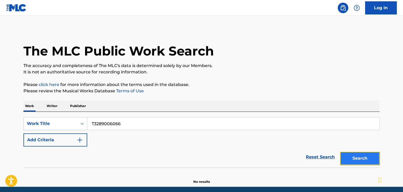
click at [357, 153] on button "Search" at bounding box center [360, 158] width 40 height 13
click at [343, 143] on div "SearchWithCriteria586c787f-ed0d-4360-9668-6308c36f1469 Work Title T3289006066 A…" at bounding box center [201, 132] width 356 height 30
drag, startPoint x: 135, startPoint y: 124, endPoint x: 0, endPoint y: 90, distance: 139.3
click at [0, 91] on main "The MLC Public Work Search The accuracy and completeness of The MLC's data is d…" at bounding box center [201, 101] width 403 height 171
paste input "8954810"
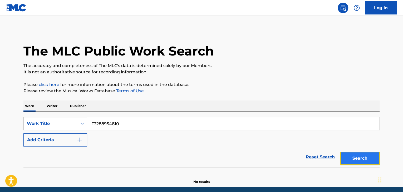
click at [364, 164] on button "Search" at bounding box center [360, 158] width 40 height 13
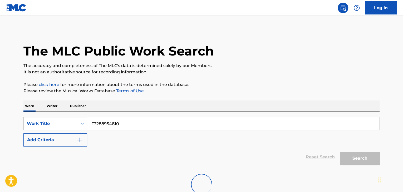
drag, startPoint x: 130, startPoint y: 126, endPoint x: 17, endPoint y: 106, distance: 114.8
click at [19, 107] on div "The MLC Public Work Search The accuracy and completeness of The MLC's data is d…" at bounding box center [201, 115] width 369 height 173
paste input "1014942619"
type input "T1014942619"
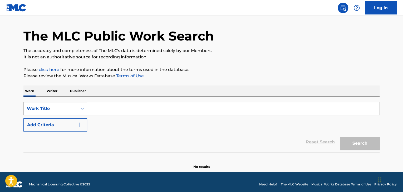
click at [65, 115] on div "Work Title" at bounding box center [55, 108] width 64 height 13
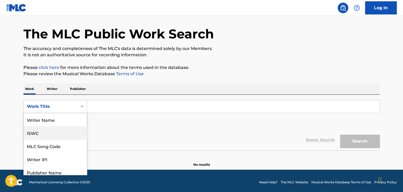
click at [56, 132] on div "ISWC" at bounding box center [55, 132] width 63 height 13
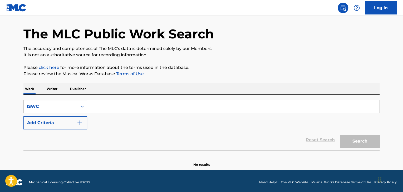
click at [133, 108] on input "Search Form" at bounding box center [233, 106] width 292 height 13
paste input "T1014942619"
click at [356, 141] on button "Search" at bounding box center [360, 141] width 40 height 13
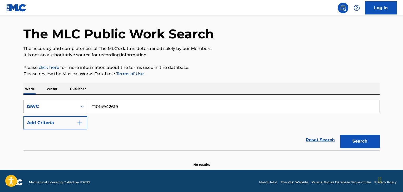
paste input "3289007796"
drag, startPoint x: 74, startPoint y: 94, endPoint x: 67, endPoint y: 92, distance: 7.2
click at [67, 92] on div "Work Writer Publisher SearchWithCriteria33b6ae4b-1e3d-4c7c-943e-23e357c37901 IS…" at bounding box center [201, 126] width 356 height 84
click at [350, 145] on button "Search" at bounding box center [360, 141] width 40 height 13
paste input "9349"
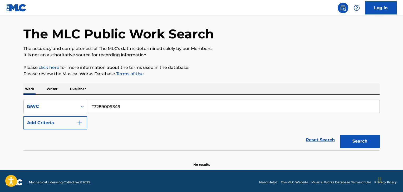
drag, startPoint x: 134, startPoint y: 103, endPoint x: 0, endPoint y: 89, distance: 134.3
click at [0, 91] on main "The MLC Public Work Search The accuracy and completeness of The MLC's data is d…" at bounding box center [201, 84] width 403 height 171
paste input "Search Form"
click at [358, 143] on button "Search" at bounding box center [360, 141] width 40 height 13
drag, startPoint x: 143, startPoint y: 107, endPoint x: 53, endPoint y: 89, distance: 91.7
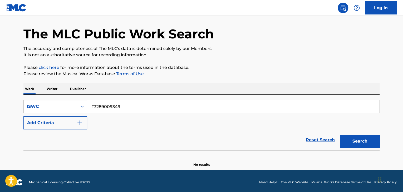
click at [56, 89] on div "Work Writer Publisher SearchWithCriteria33b6ae4b-1e3d-4c7c-943e-23e357c37901 IS…" at bounding box center [201, 126] width 356 height 84
paste input "8959575"
type input "T3288959575"
click at [355, 141] on button "Search" at bounding box center [360, 141] width 40 height 13
